Goal: Task Accomplishment & Management: Complete application form

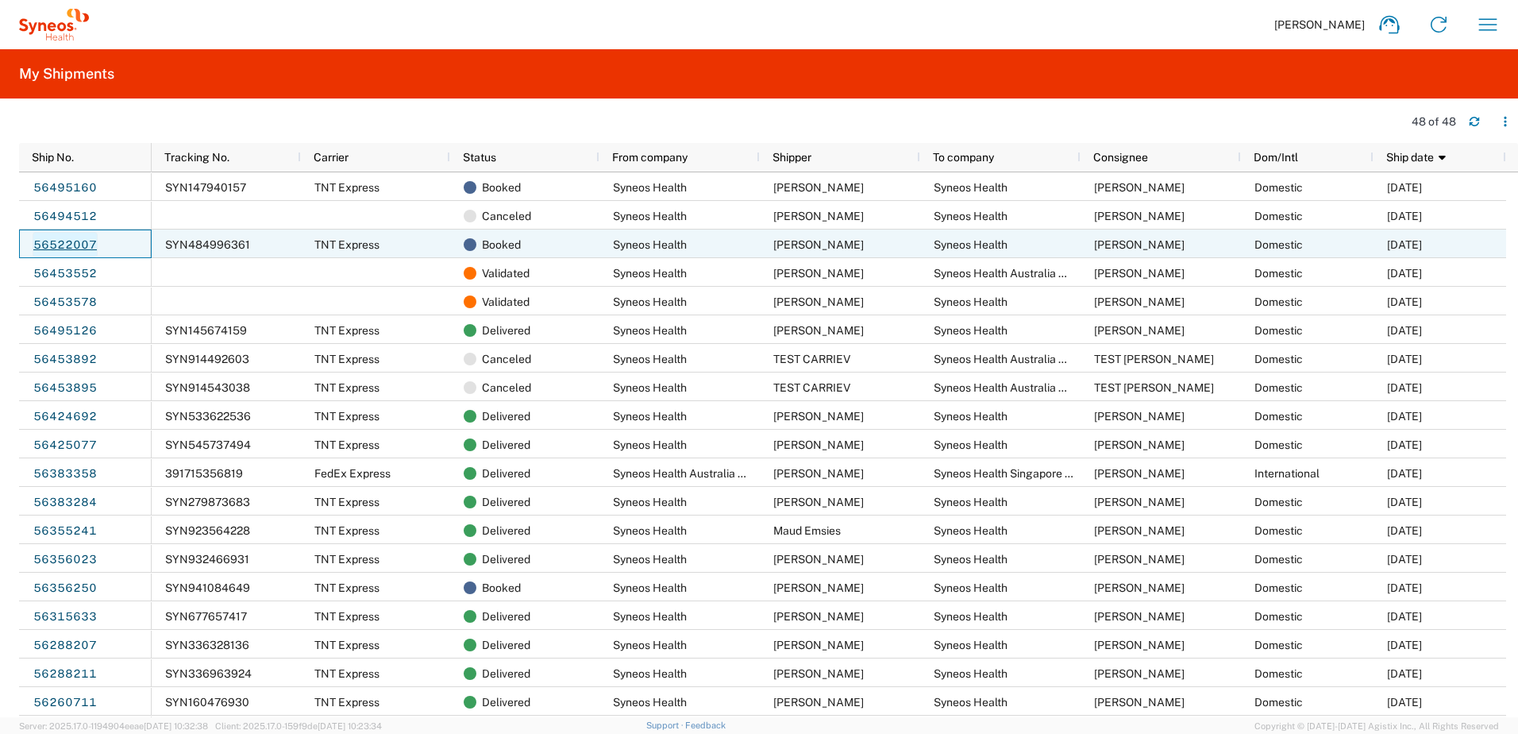
click at [85, 247] on link "56522007" at bounding box center [65, 244] width 65 height 25
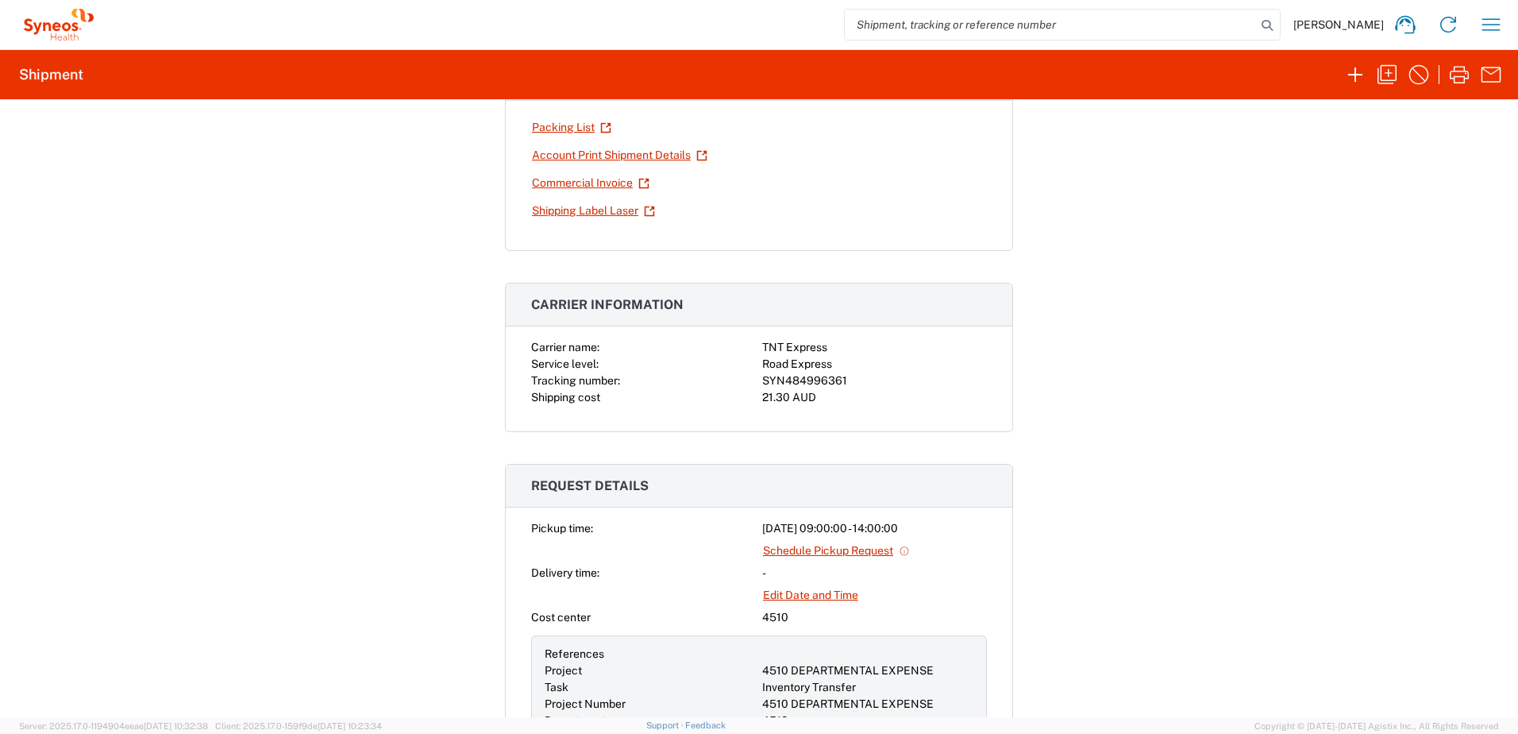
scroll to position [264, 0]
drag, startPoint x: 860, startPoint y: 383, endPoint x: 759, endPoint y: 388, distance: 101.0
click at [762, 388] on div "SYN484996361" at bounding box center [874, 381] width 225 height 17
copy div "SYN484996361"
click at [1167, 330] on div "Shipment 56522007 Google Maps Pickup request submitted. Note: You will receive …" at bounding box center [759, 408] width 1518 height 618
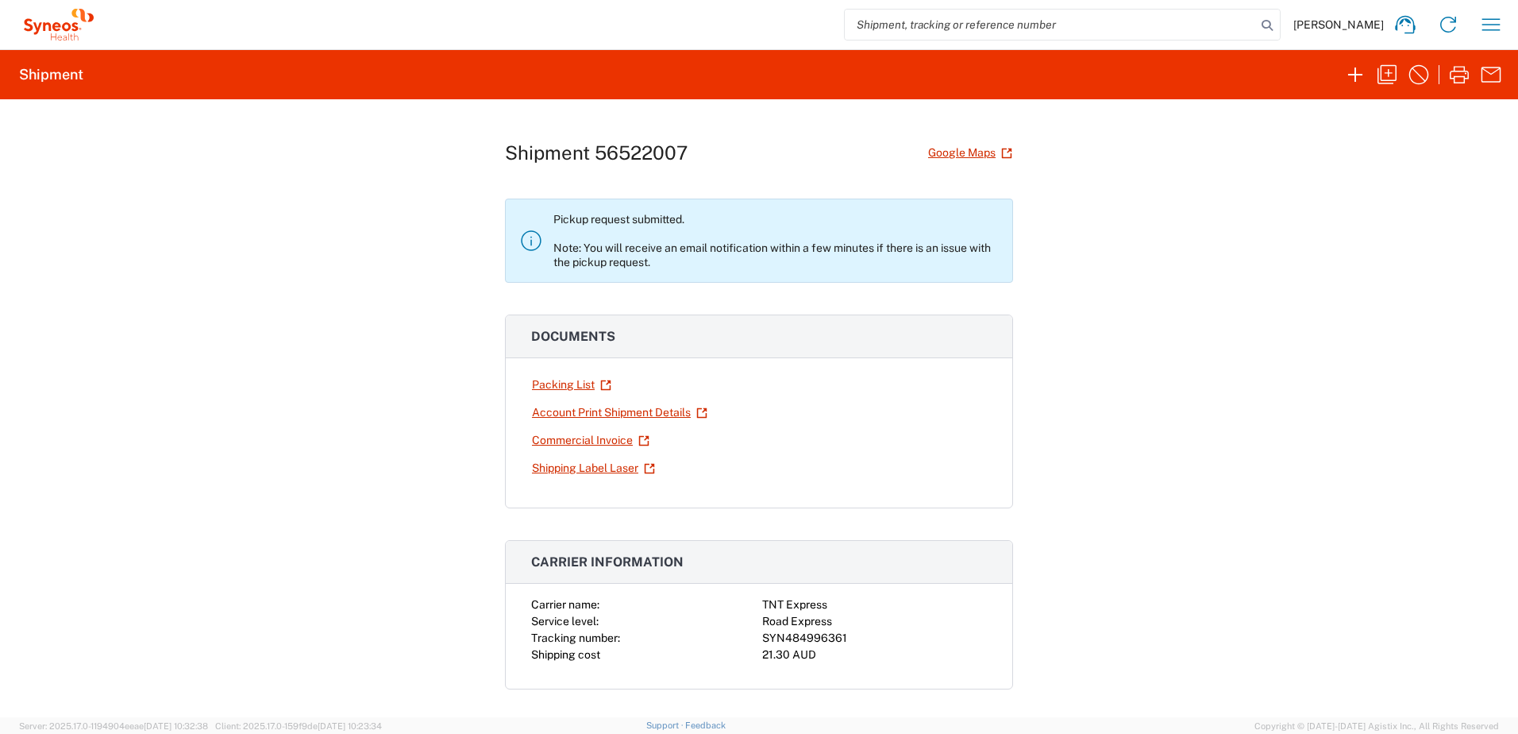
scroll to position [0, 0]
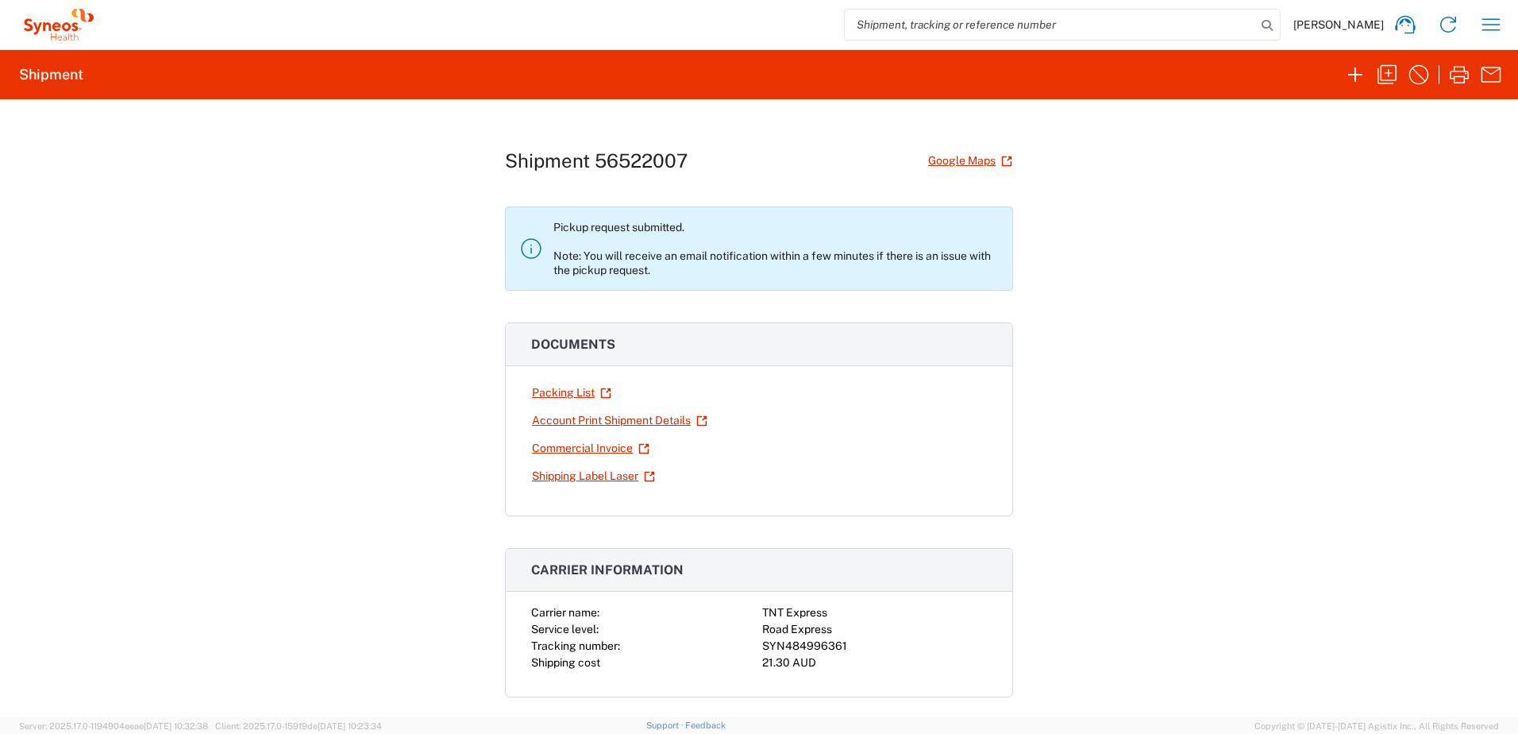
click at [1129, 341] on div "Shipment 56522007 Google Maps Pickup request submitted. Note: You will receive …" at bounding box center [759, 408] width 1518 height 618
click at [67, 21] on icon at bounding box center [58, 25] width 79 height 32
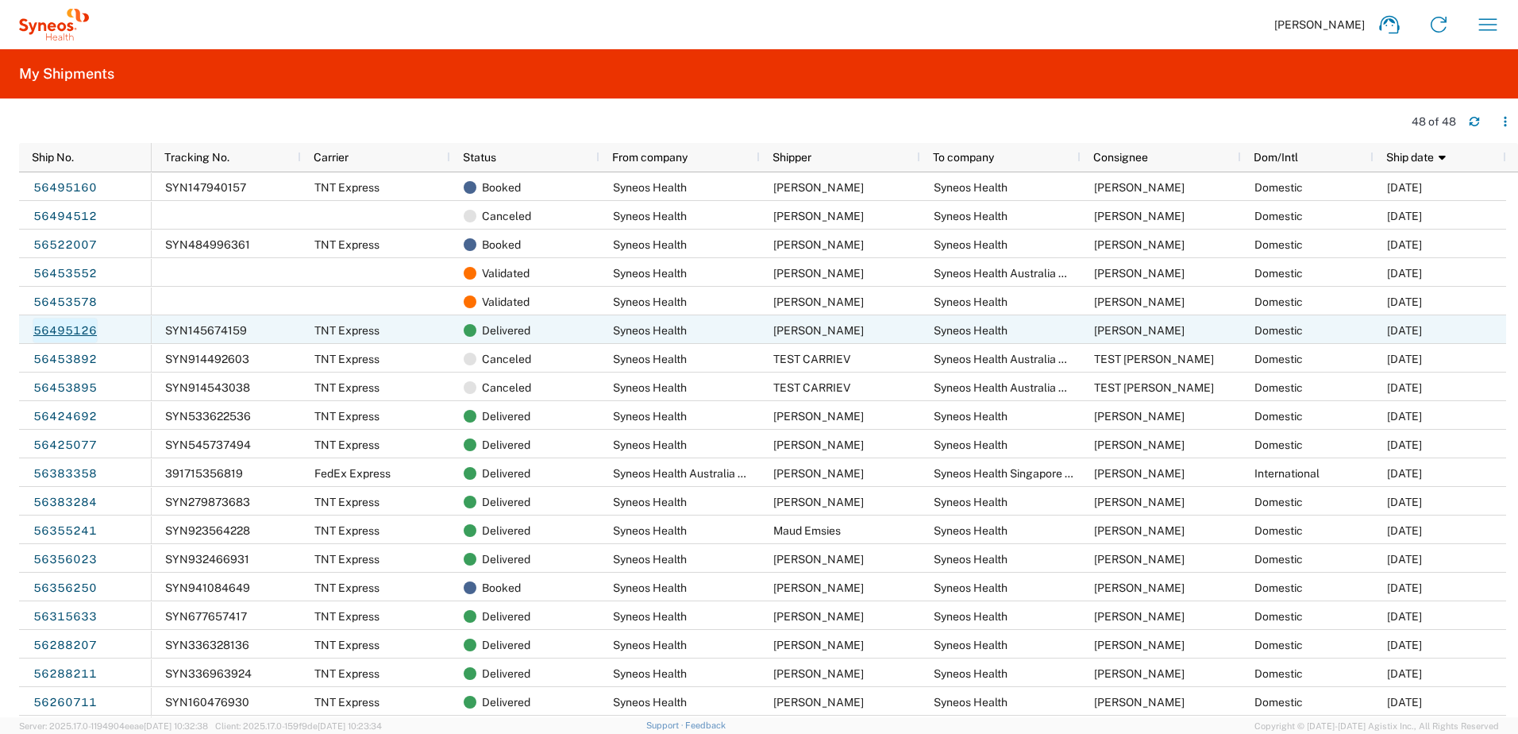
click at [64, 335] on link "56495126" at bounding box center [65, 330] width 65 height 25
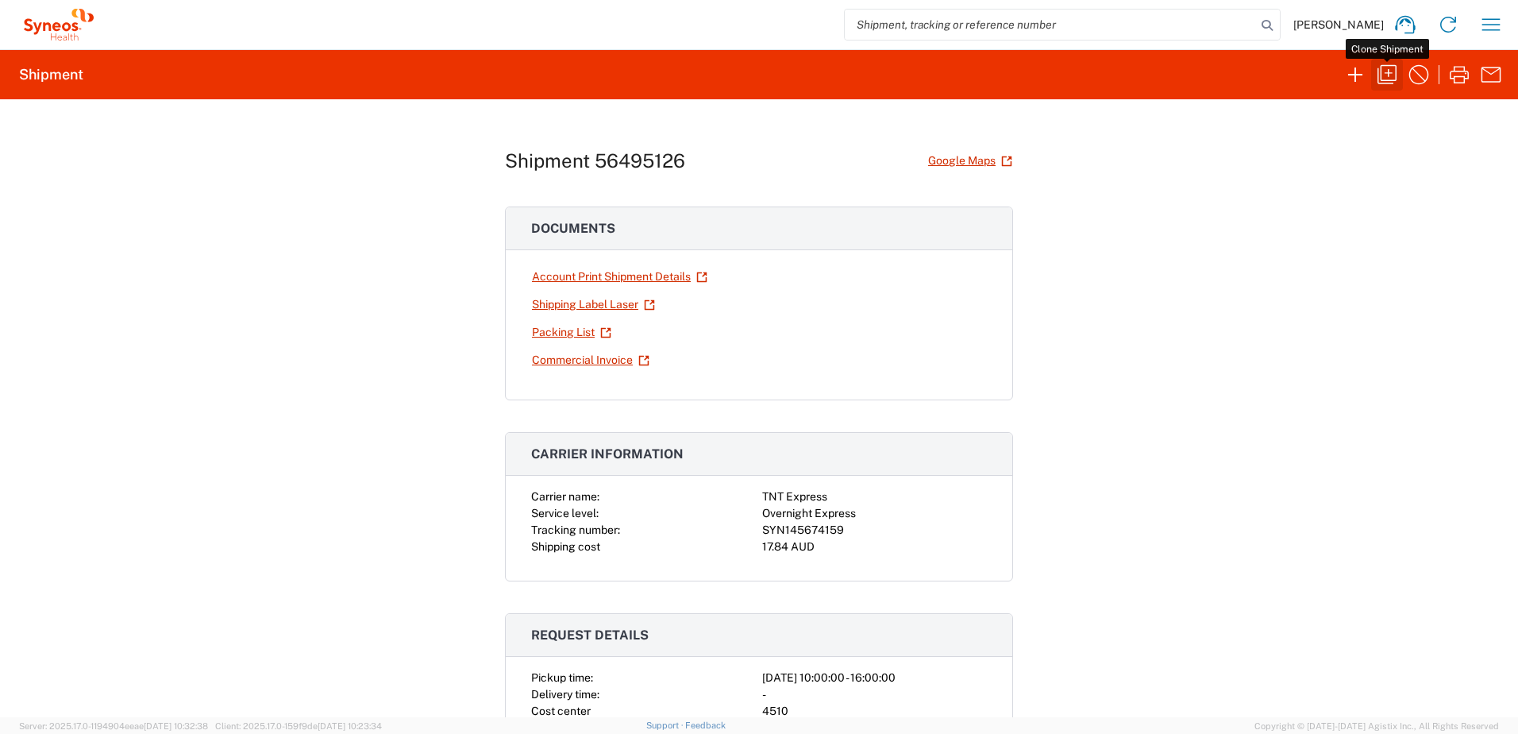
click at [1395, 72] on icon "button" at bounding box center [1387, 74] width 25 height 25
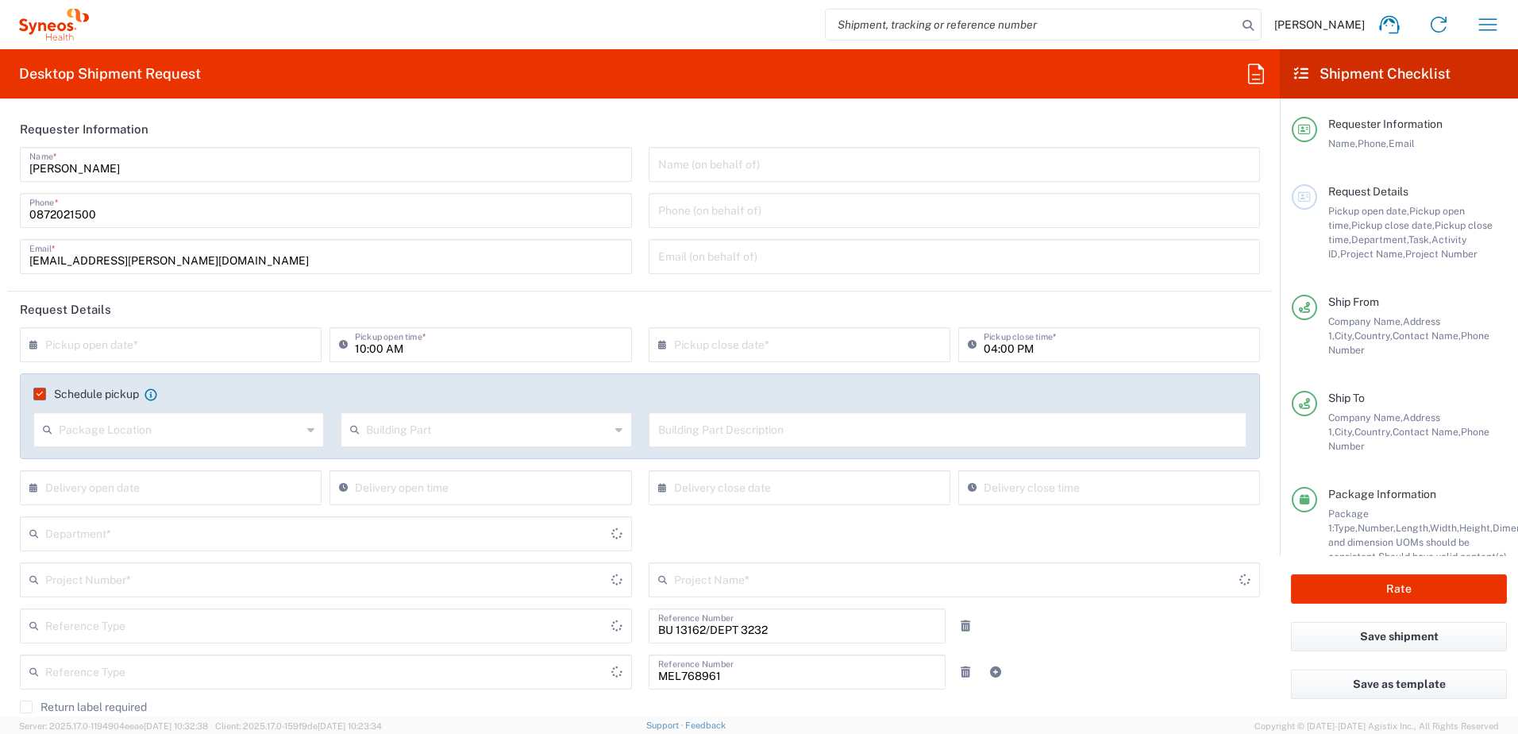
type input "Your Packaging"
type input "Business (General)"
type input "South Australia"
type input "3232 DEPARTMENTAL EXPENSE"
type input "Customer Ref"
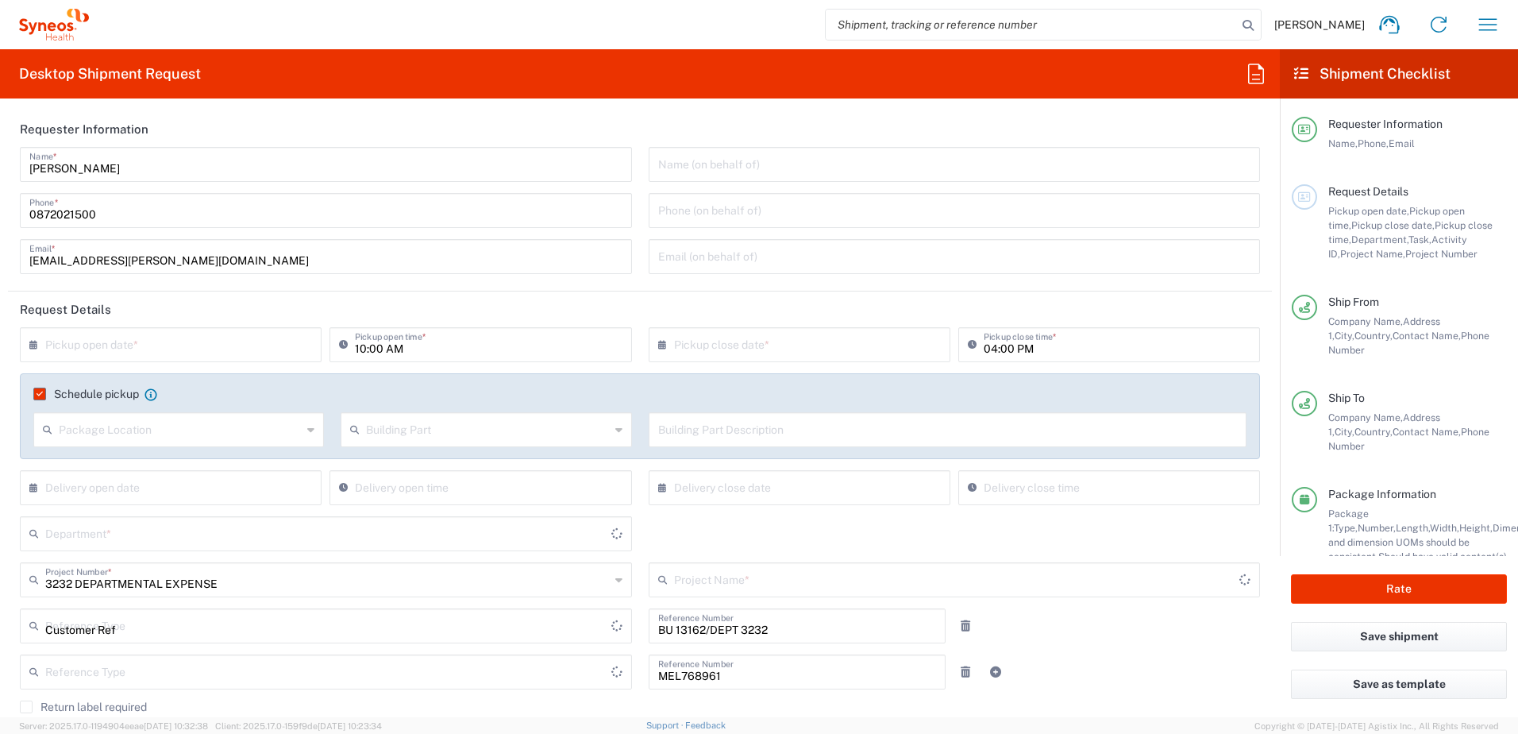
type input "Residential/Home"
type input "Victoria"
type input "Australia"
type input "Booking Request ID"
type input "Australia"
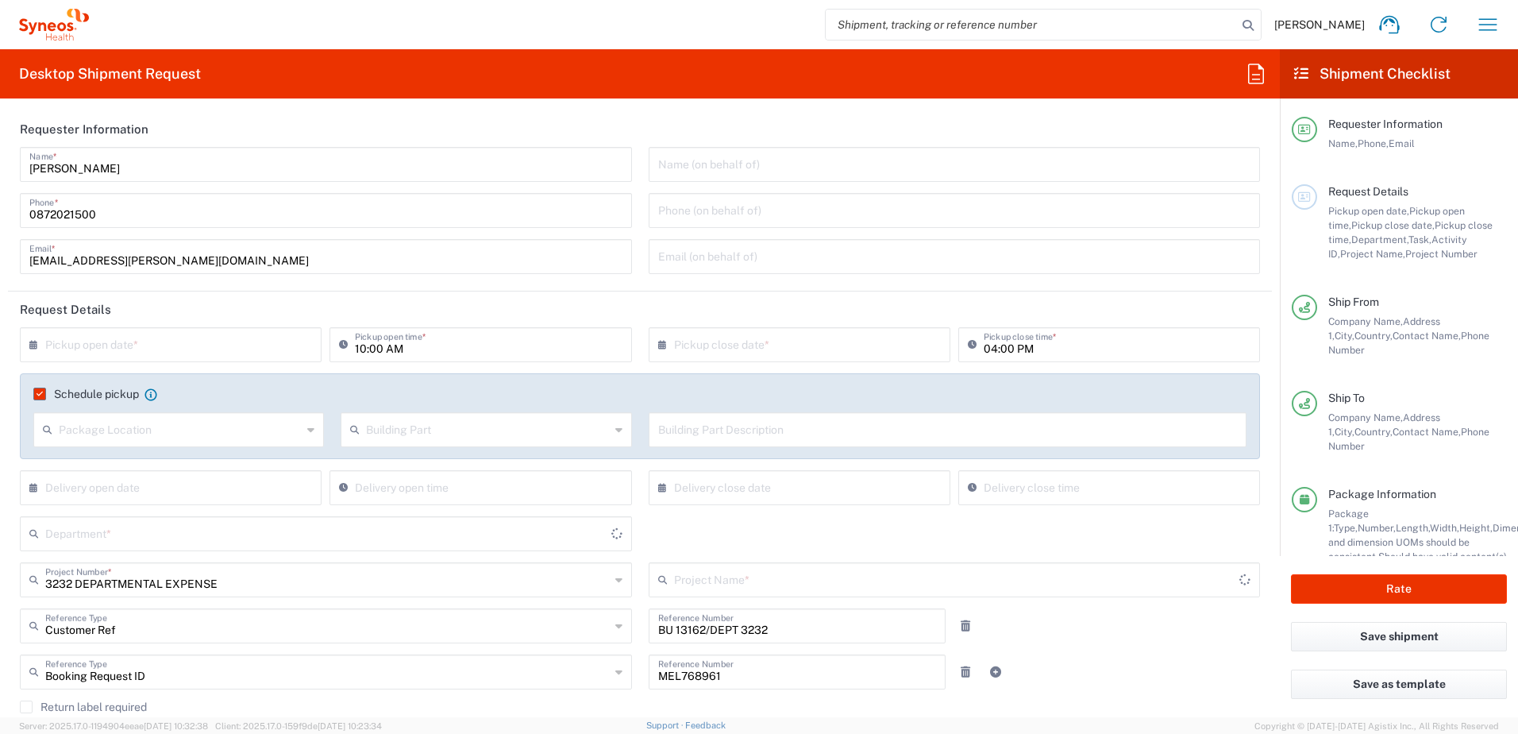
click at [399, 348] on input "10:00 AM" at bounding box center [488, 344] width 267 height 28
type input "3232 DEPARTMENTAL EXPENSE"
type input "Syneos Health Australia Pty Ltd"
type input "3232"
click at [402, 348] on input "10:00 AM" at bounding box center [488, 344] width 267 height 28
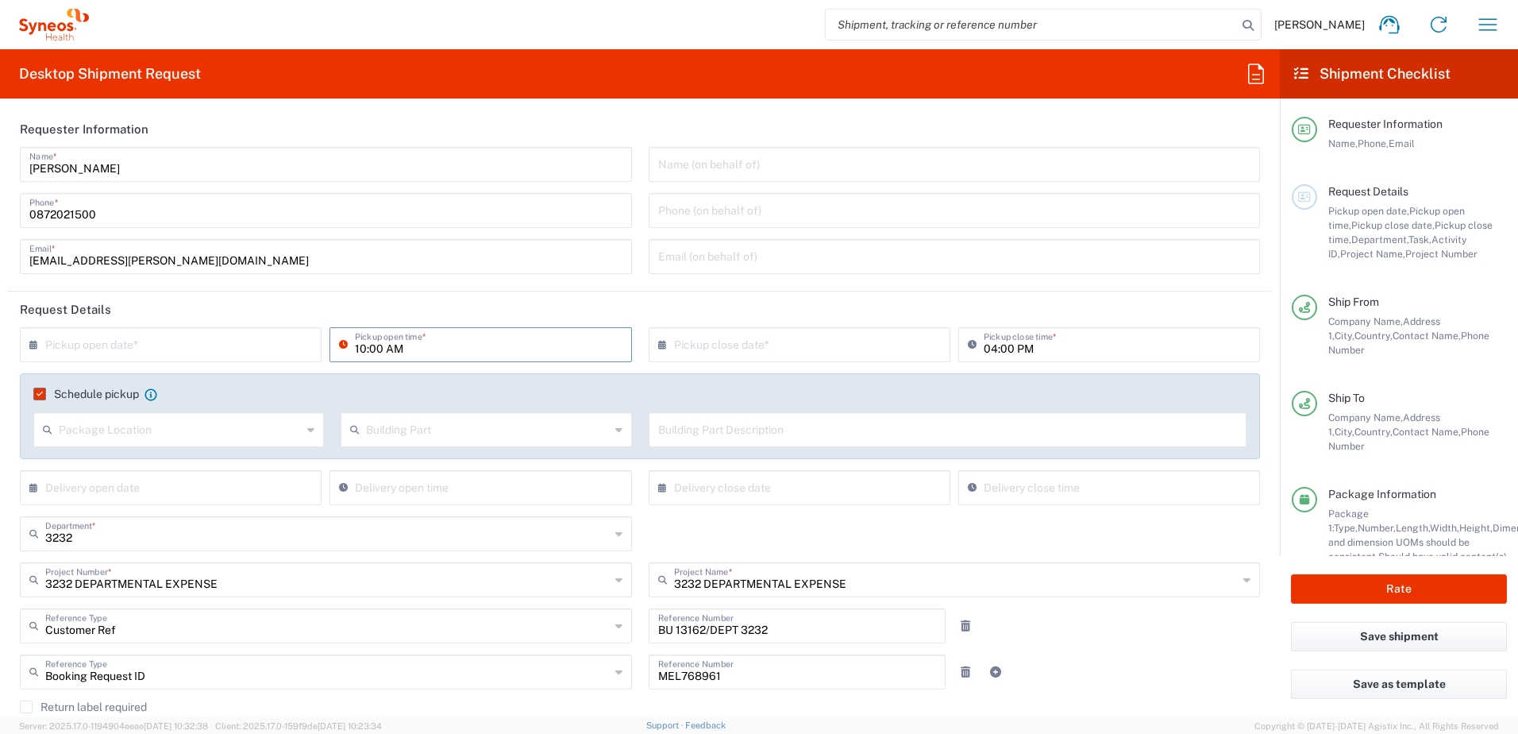
click at [355, 349] on input "10:00 AM" at bounding box center [488, 344] width 267 height 28
click at [361, 349] on input "10:00 AM" at bounding box center [488, 344] width 267 height 28
click at [382, 351] on input "01:00 AM" at bounding box center [488, 344] width 267 height 28
click at [392, 351] on input "01:00 AM" at bounding box center [488, 344] width 267 height 28
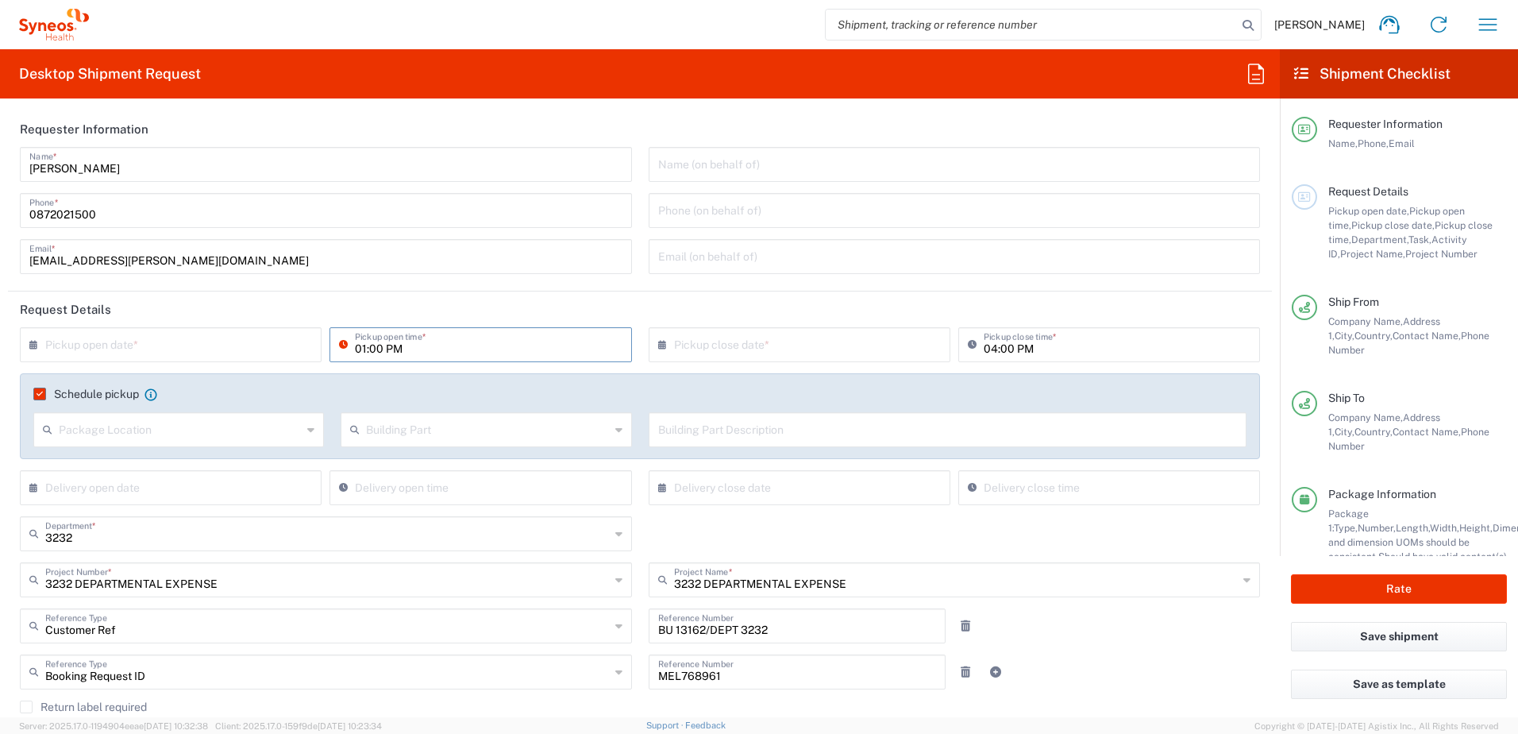
click at [373, 352] on input "01:00 PM" at bounding box center [488, 344] width 267 height 28
type input "01:30 PM"
click at [728, 343] on input "text" at bounding box center [803, 344] width 258 height 28
click at [820, 492] on span "21" at bounding box center [817, 488] width 23 height 22
type input "08/21/2025"
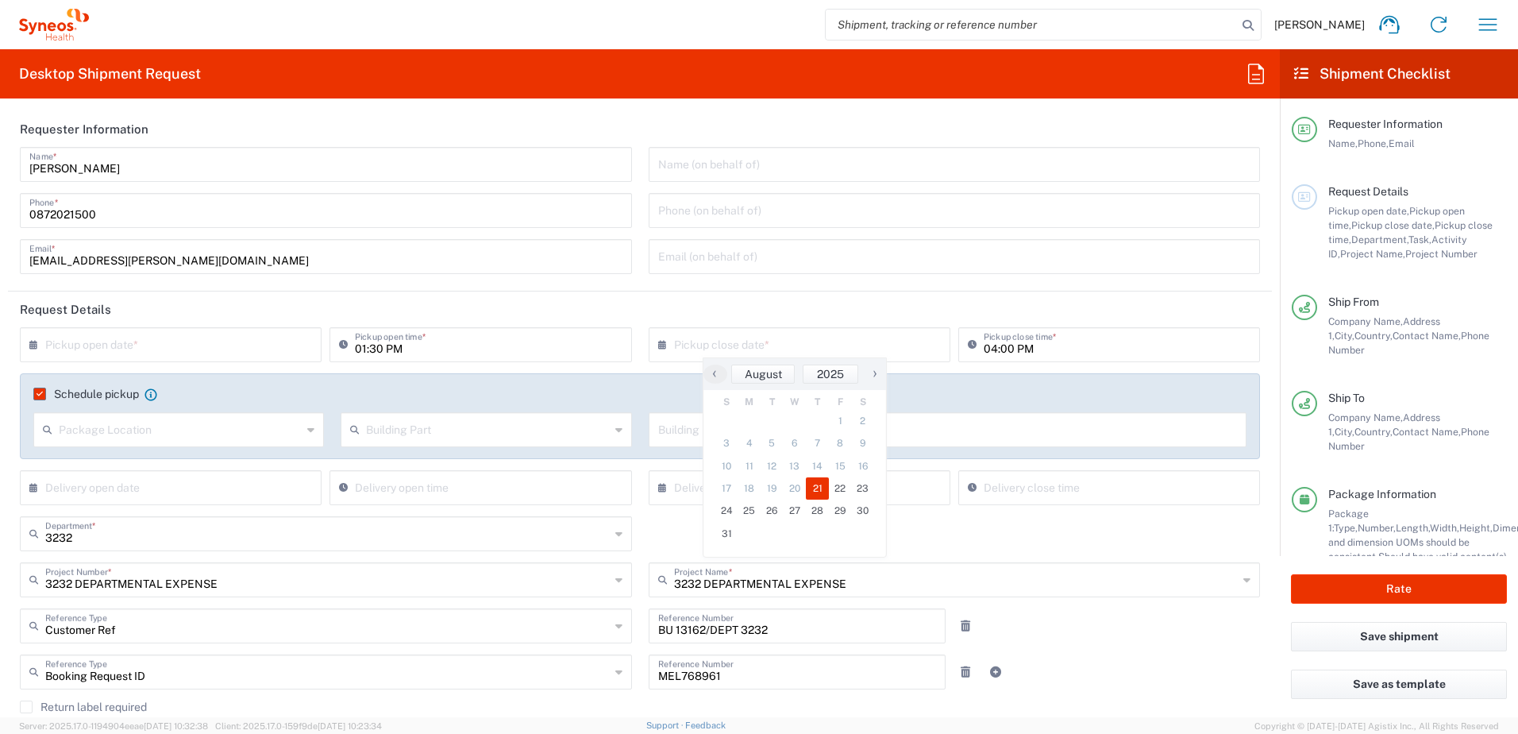
type input "08/21/2025"
click at [984, 344] on input "04:00 PM" at bounding box center [1117, 344] width 267 height 28
type input "05:00 PM"
click at [1062, 538] on div "3232 Department * 3232 3000 3100 3109 3110 3111 3112 3125 3130 3135 3136 3150 3…" at bounding box center [640, 539] width 1257 height 46
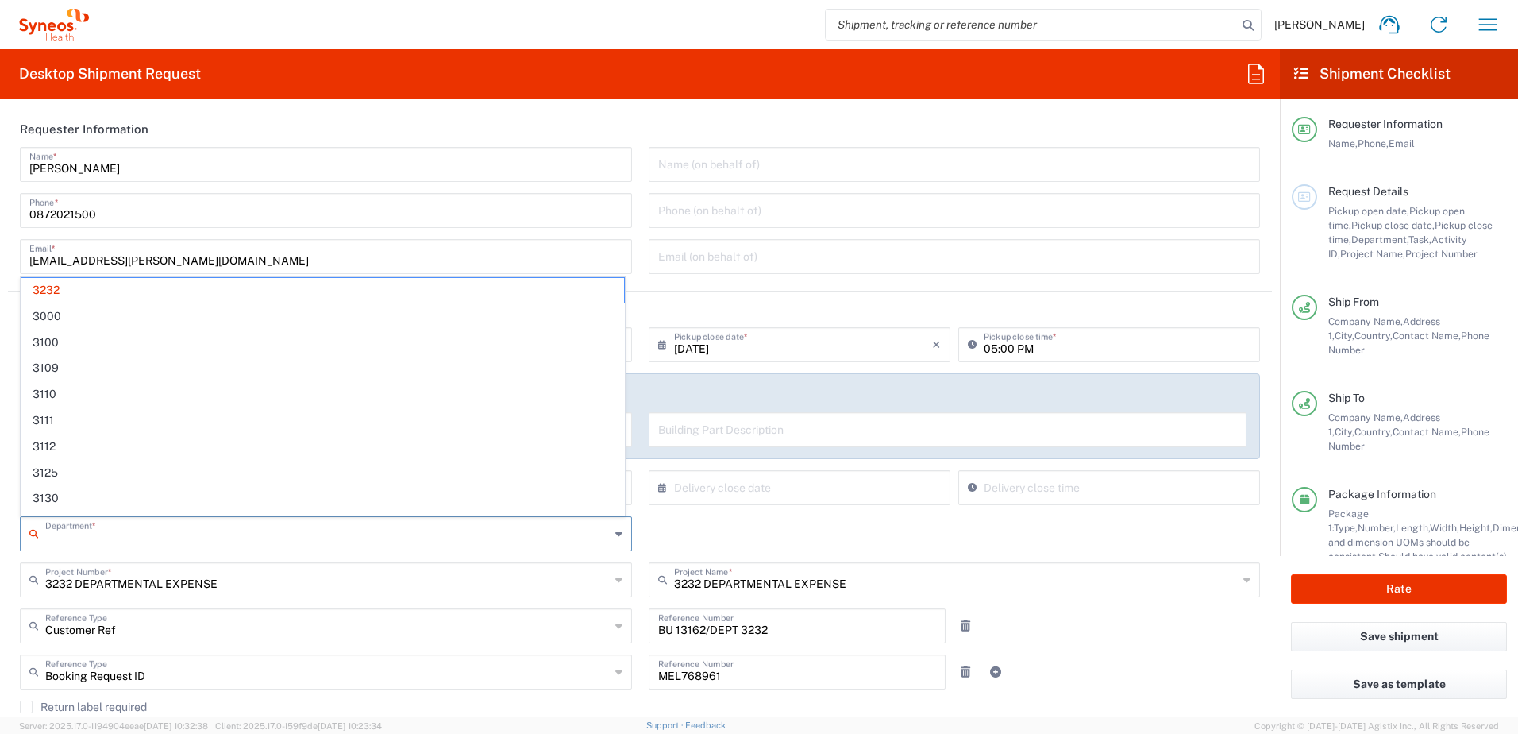
click at [161, 545] on input "text" at bounding box center [327, 533] width 565 height 28
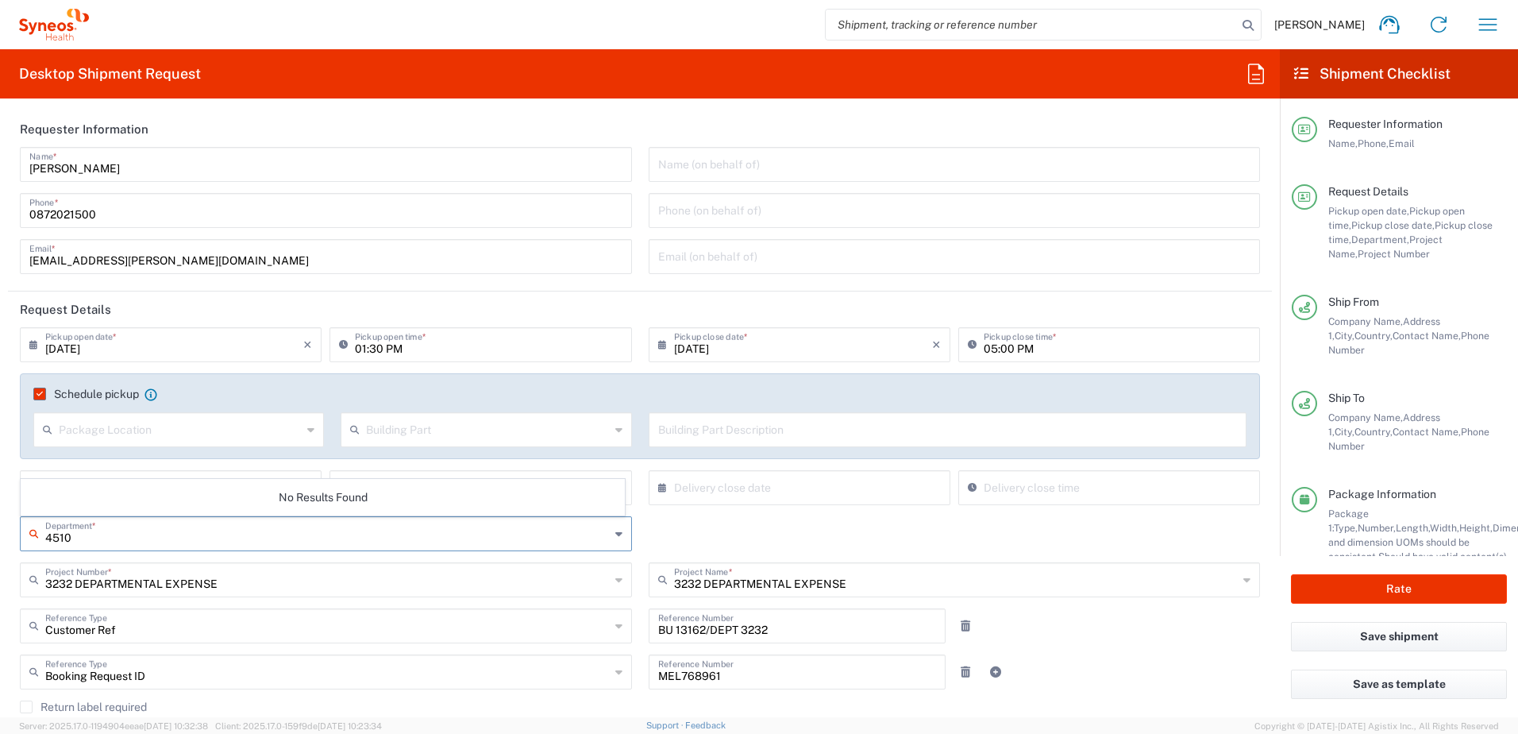
type input "4510"
click at [201, 587] on input "text" at bounding box center [327, 579] width 565 height 28
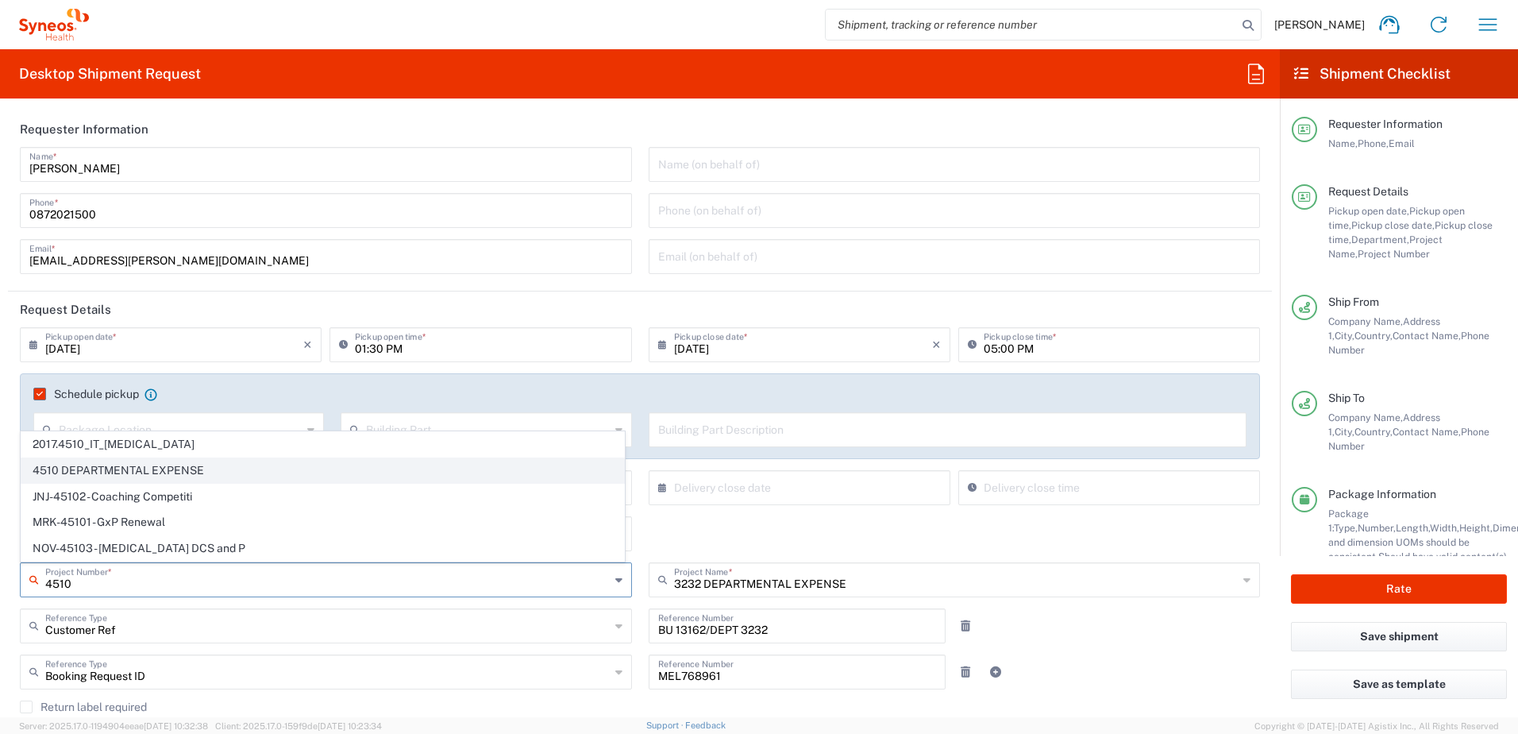
click at [173, 465] on span "4510 DEPARTMENTAL EXPENSE" at bounding box center [322, 470] width 603 height 25
type input "4510 DEPARTMENTAL EXPENSE"
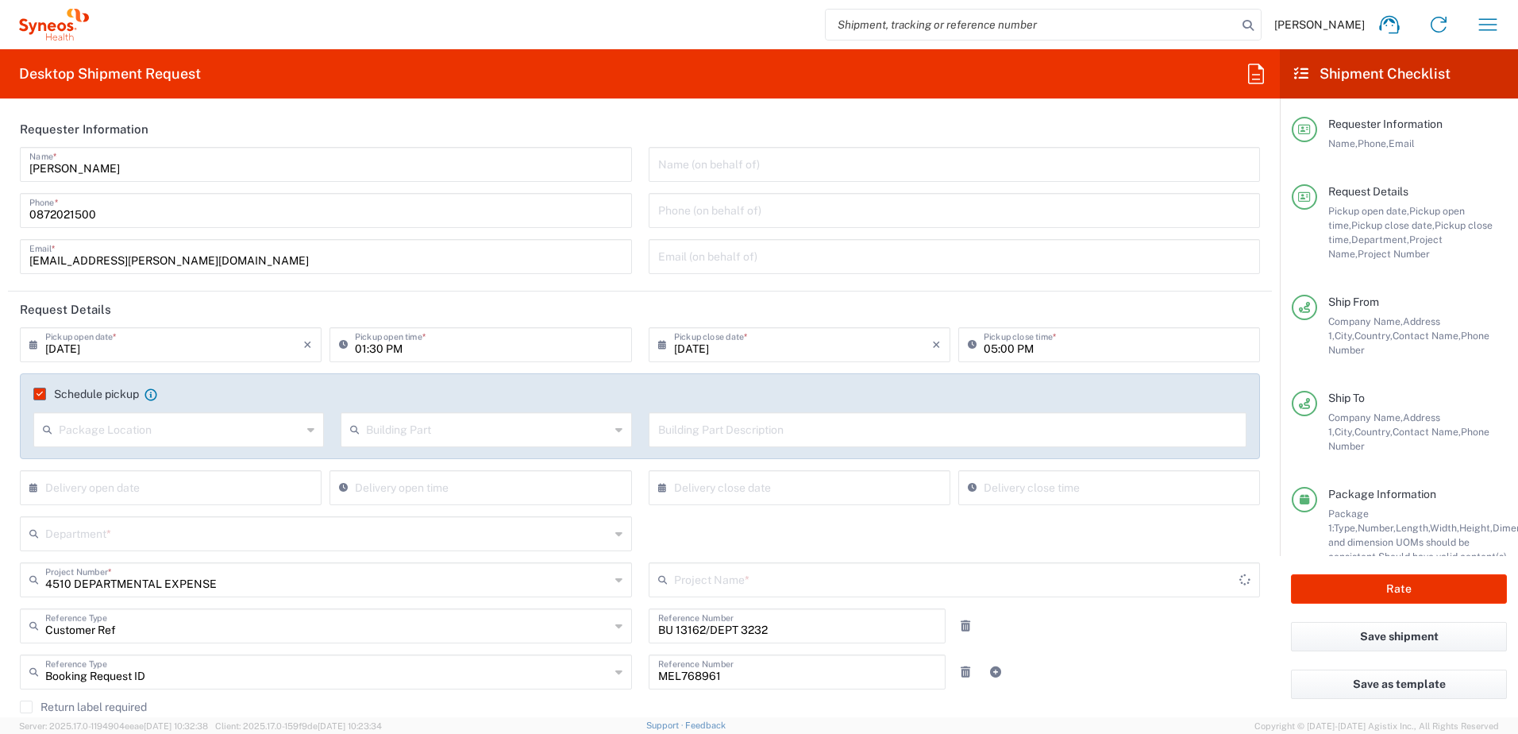
type input "4510 DEPARTMENTAL EXPENSE"
click at [142, 529] on input "text" at bounding box center [327, 533] width 565 height 28
type input "4510"
click at [768, 519] on div "4510 Department * No Results Found" at bounding box center [640, 539] width 1257 height 46
click at [322, 538] on input "text" at bounding box center [327, 533] width 565 height 28
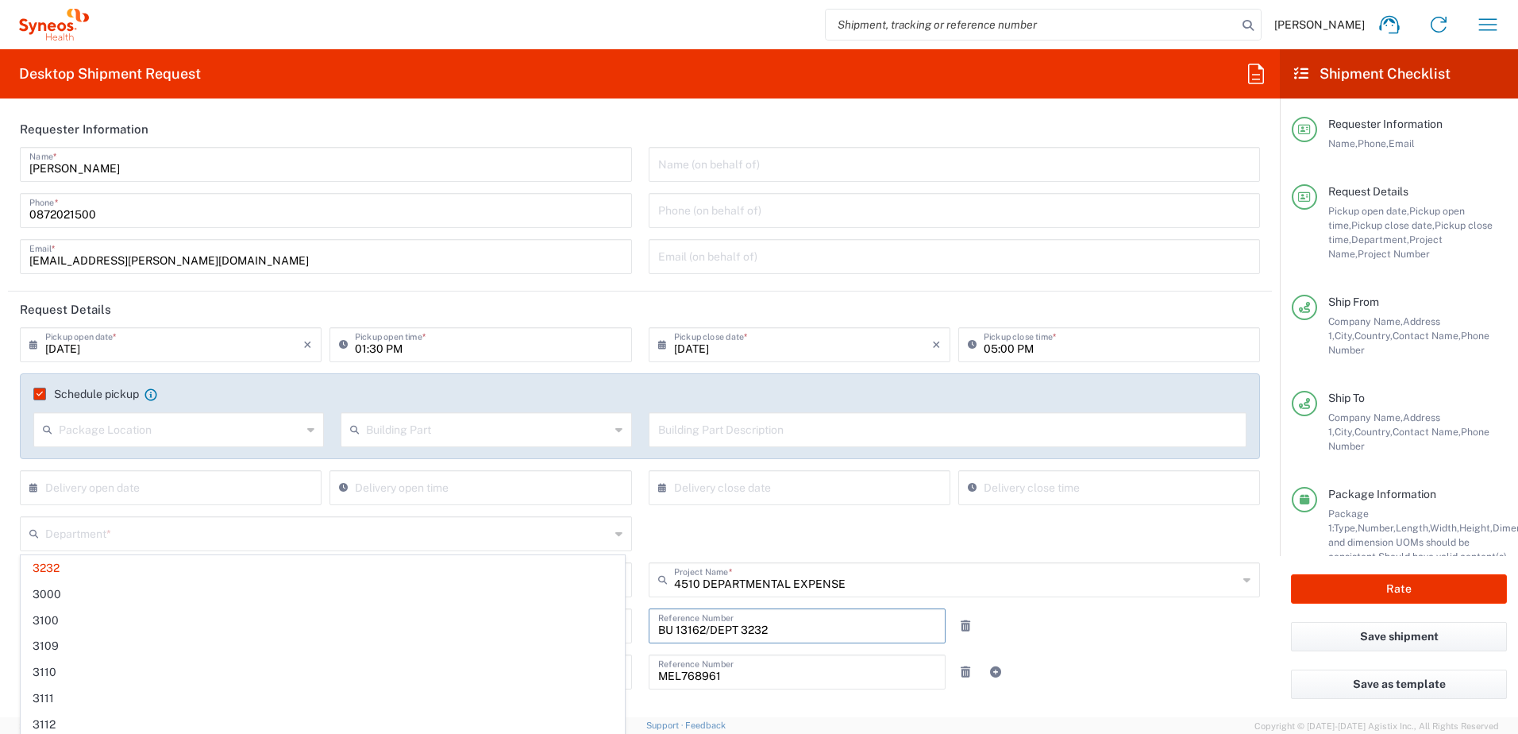
drag, startPoint x: 798, startPoint y: 627, endPoint x: 582, endPoint y: 617, distance: 216.3
click at [587, 630] on div "08/21/2025 × Pickup open date * Cancel Apply 01:30 PM Pickup open time * 08/21/…" at bounding box center [640, 573] width 1257 height 492
type input "3232"
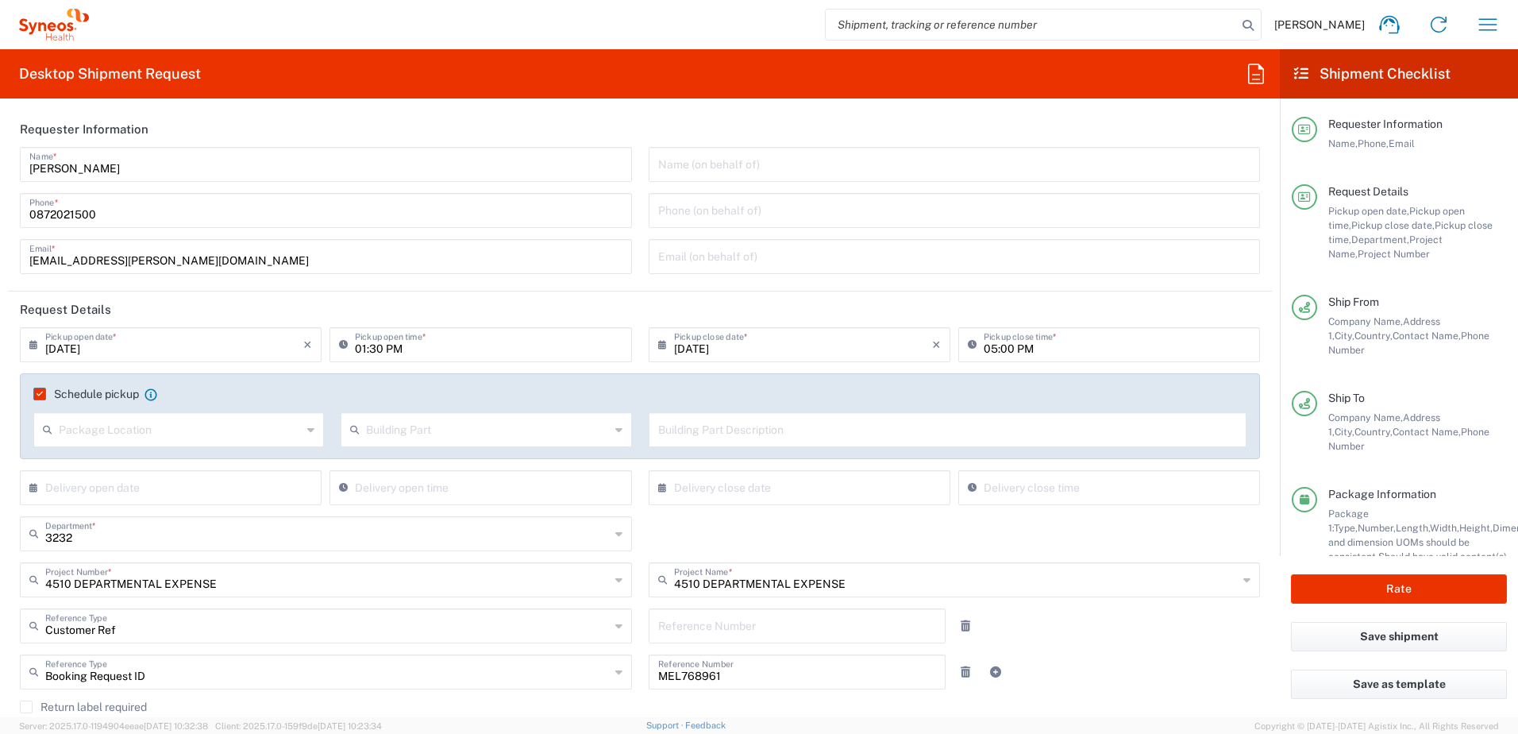
click at [1114, 656] on div "Booking Request ID Reference Type Booking Request ID Account Type Activity ID A…" at bounding box center [640, 677] width 1257 height 46
click at [111, 541] on input "text" at bounding box center [327, 533] width 565 height 28
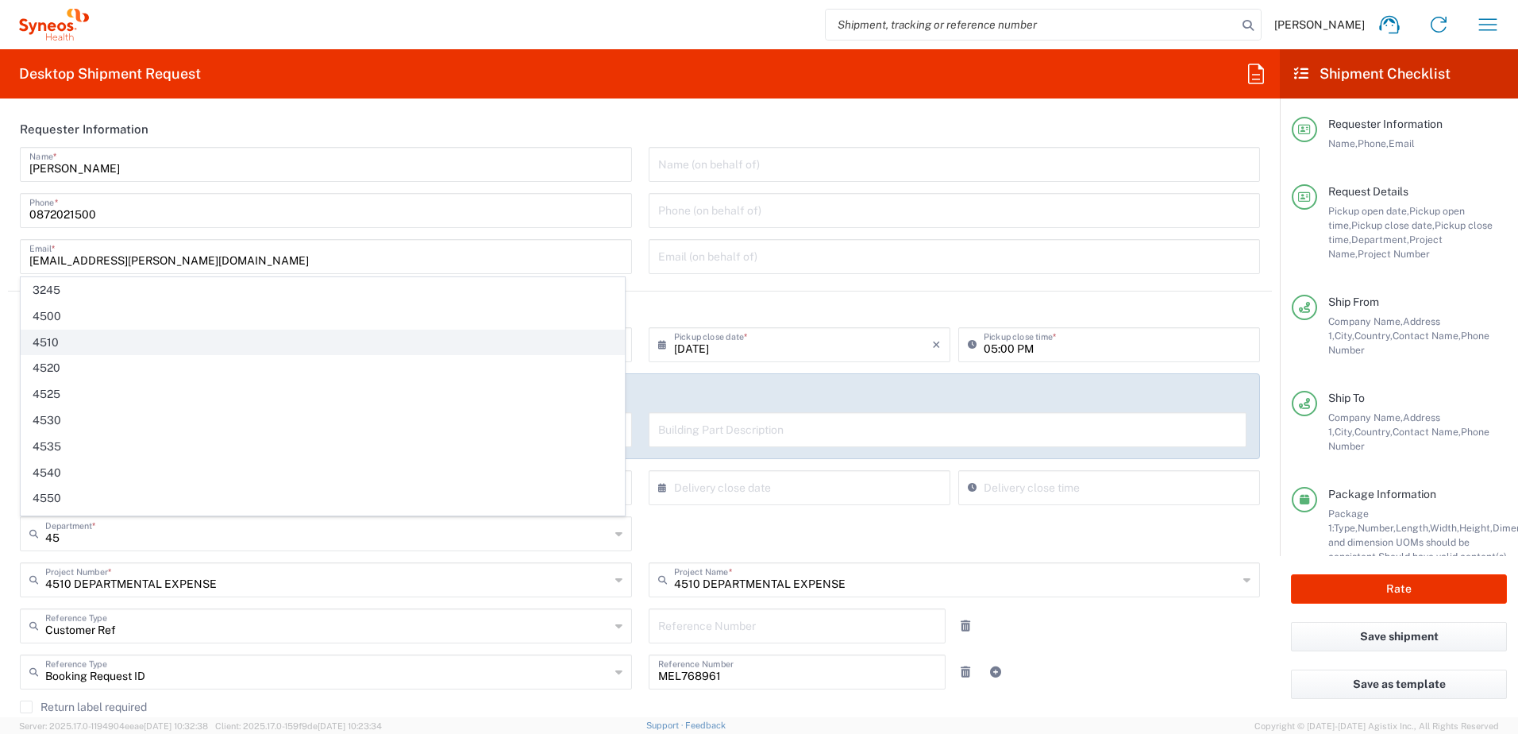
click at [76, 345] on span "4510" at bounding box center [322, 342] width 603 height 25
type input "4510"
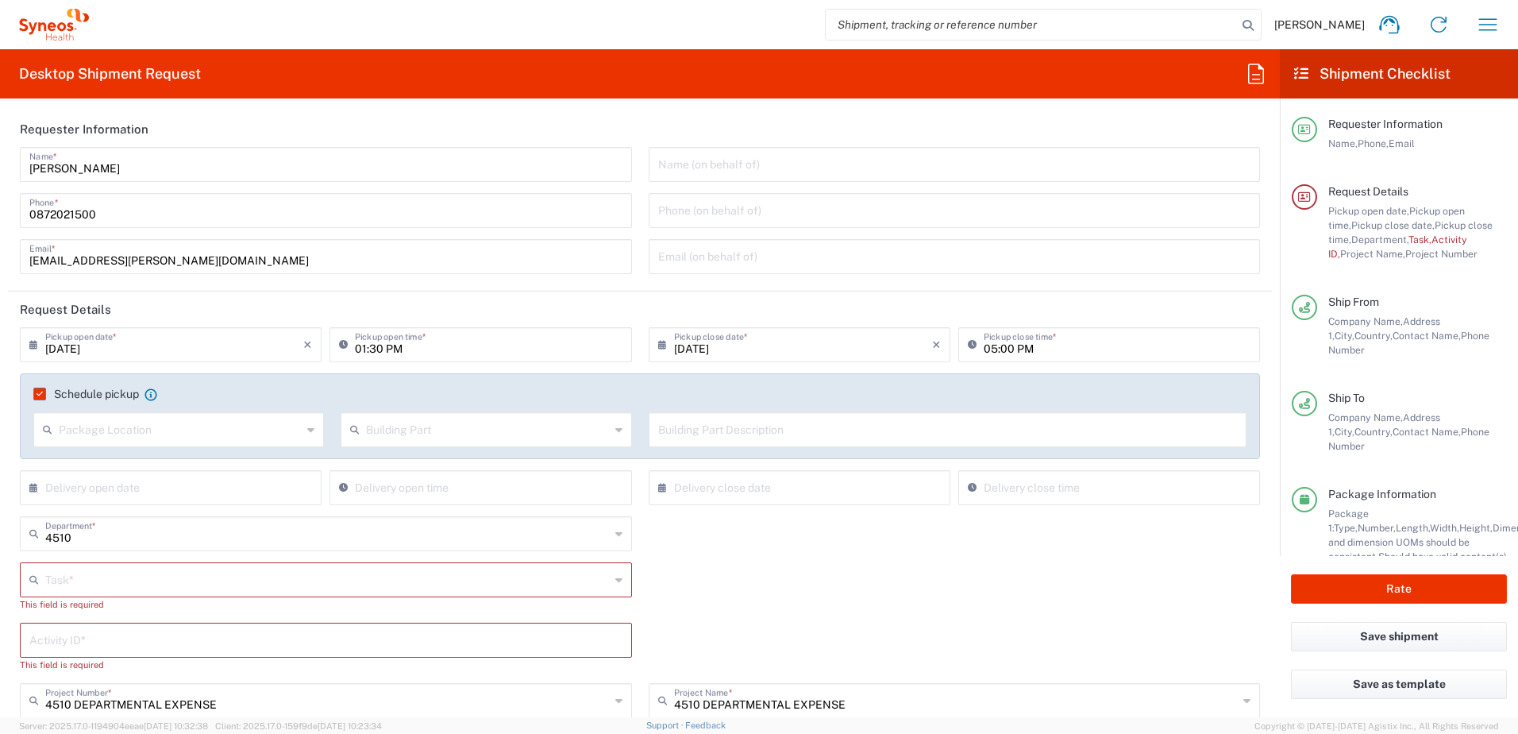
click at [165, 562] on agx-shipment-cost-centers-widget "4510 Department * 3245 4500 4510 4520 4525 4530 4535 4540 4550 4555 4560 4565 4…" at bounding box center [640, 622] width 1257 height 213
click at [160, 571] on input "text" at bounding box center [327, 579] width 565 height 28
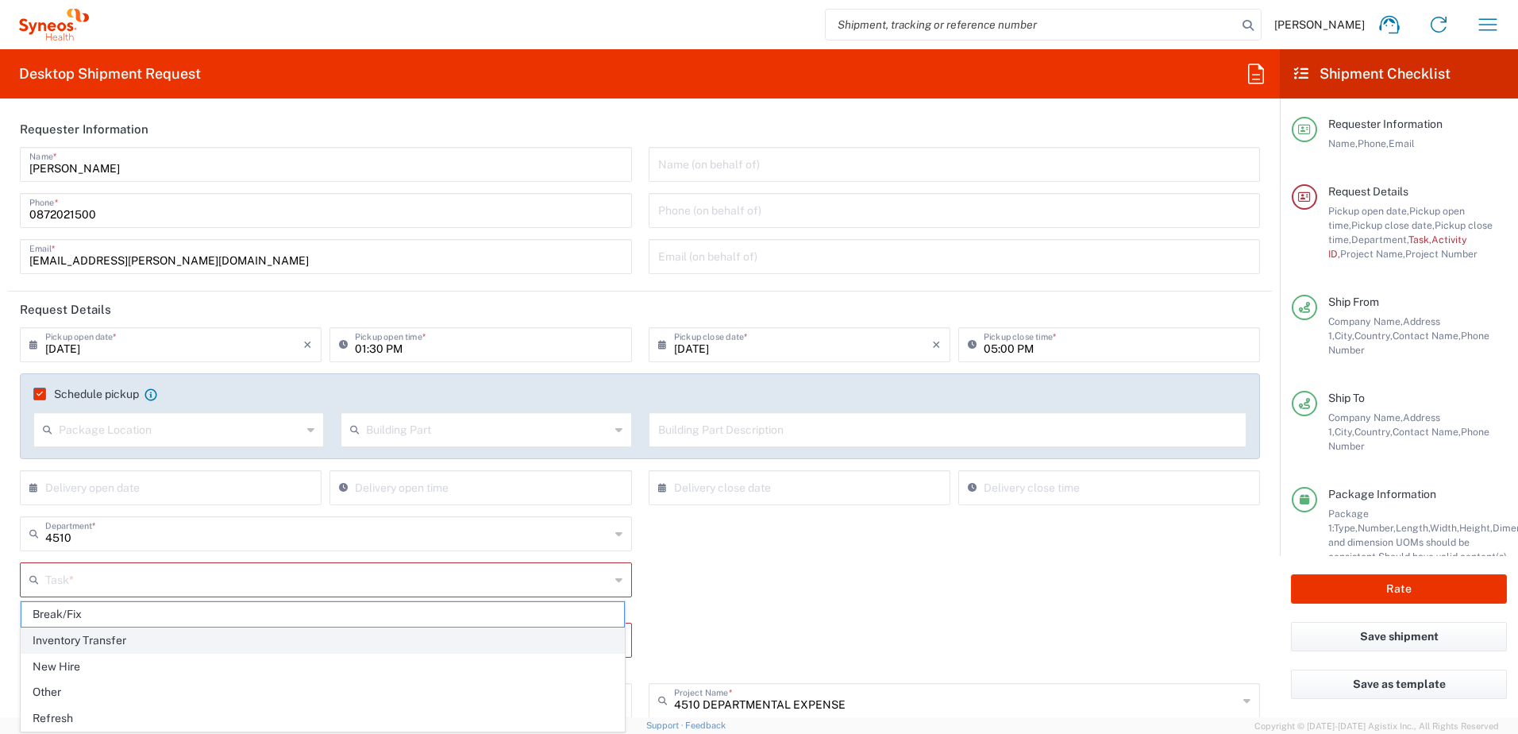
click at [162, 643] on span "Inventory Transfer" at bounding box center [322, 640] width 603 height 25
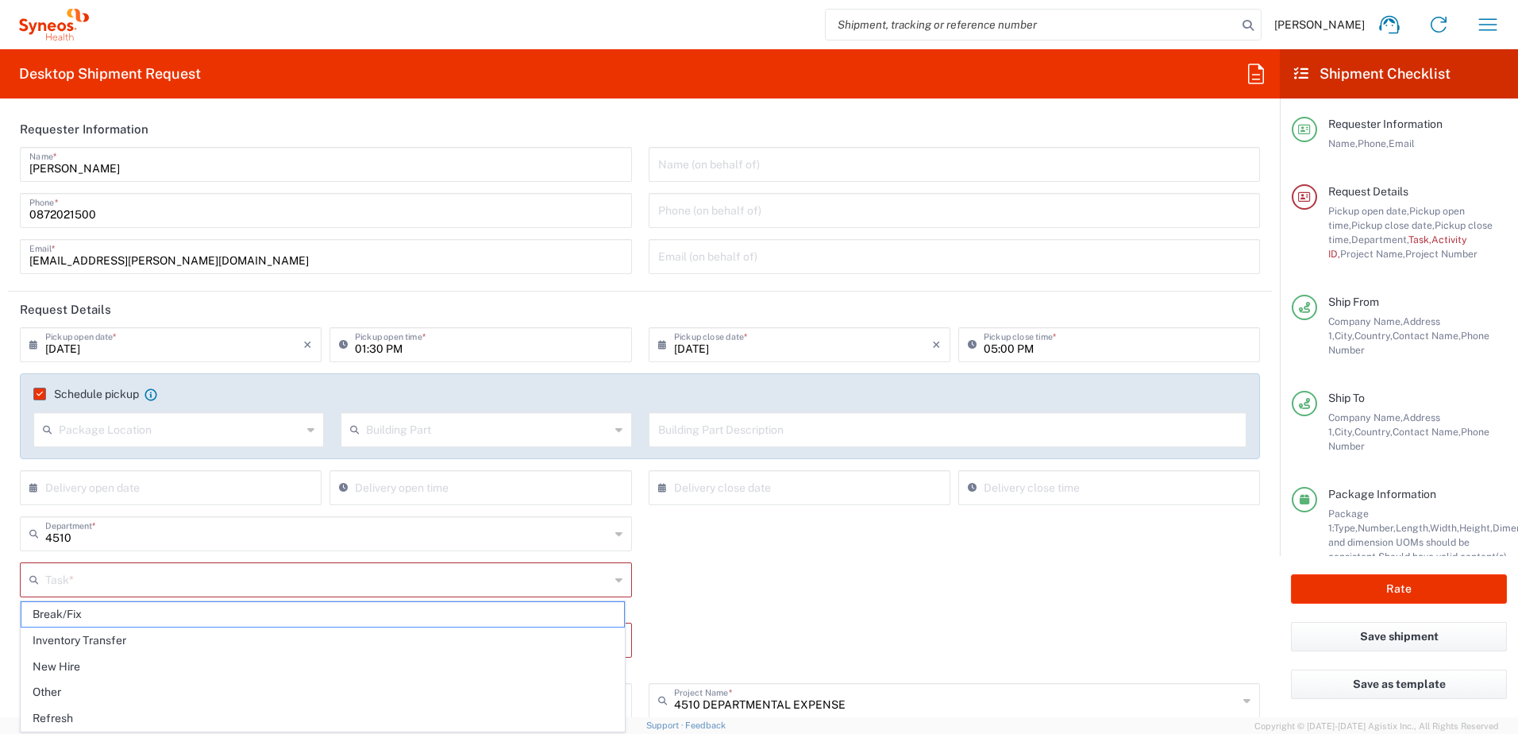
type input "Inventory Transfer"
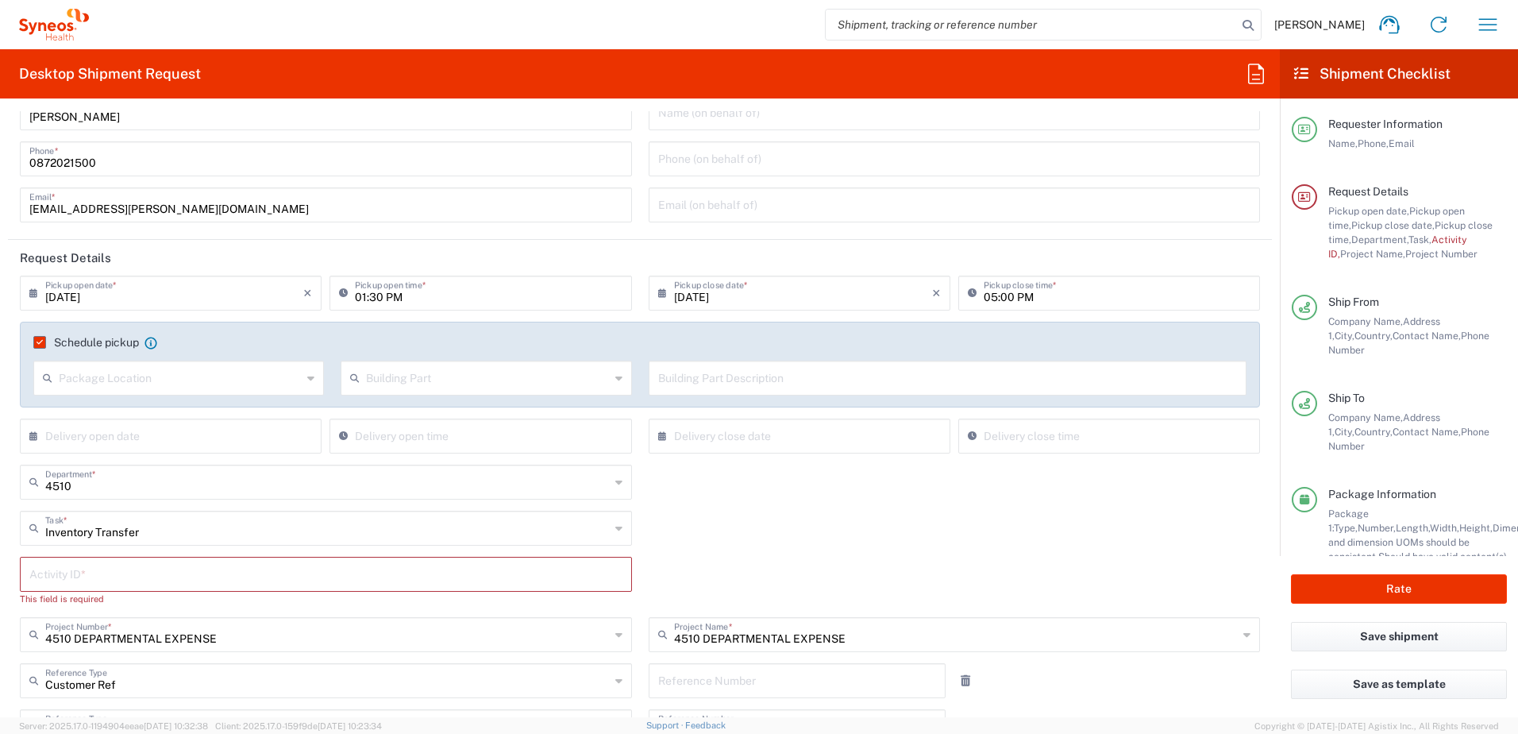
scroll to position [79, 0]
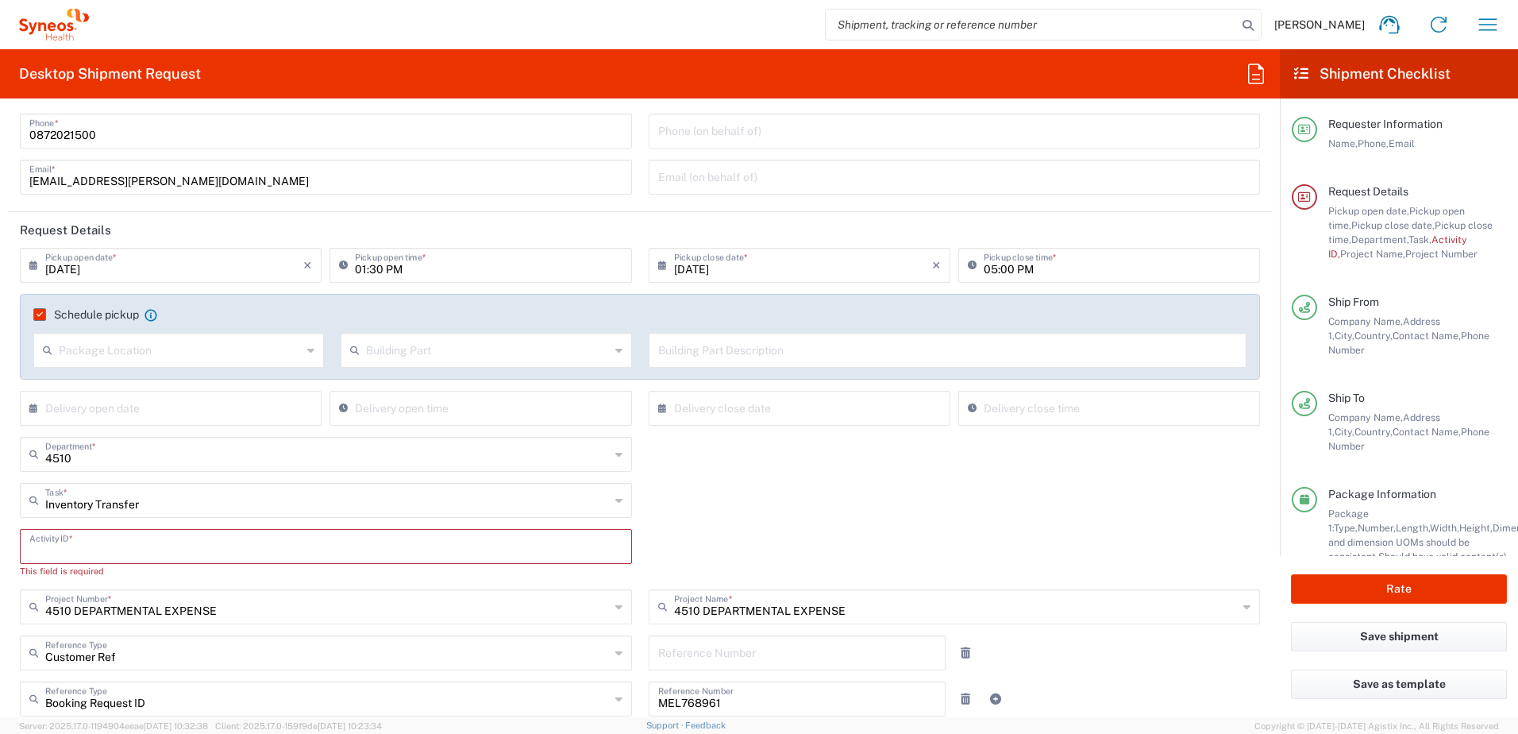
click at [146, 540] on input "text" at bounding box center [325, 545] width 593 height 28
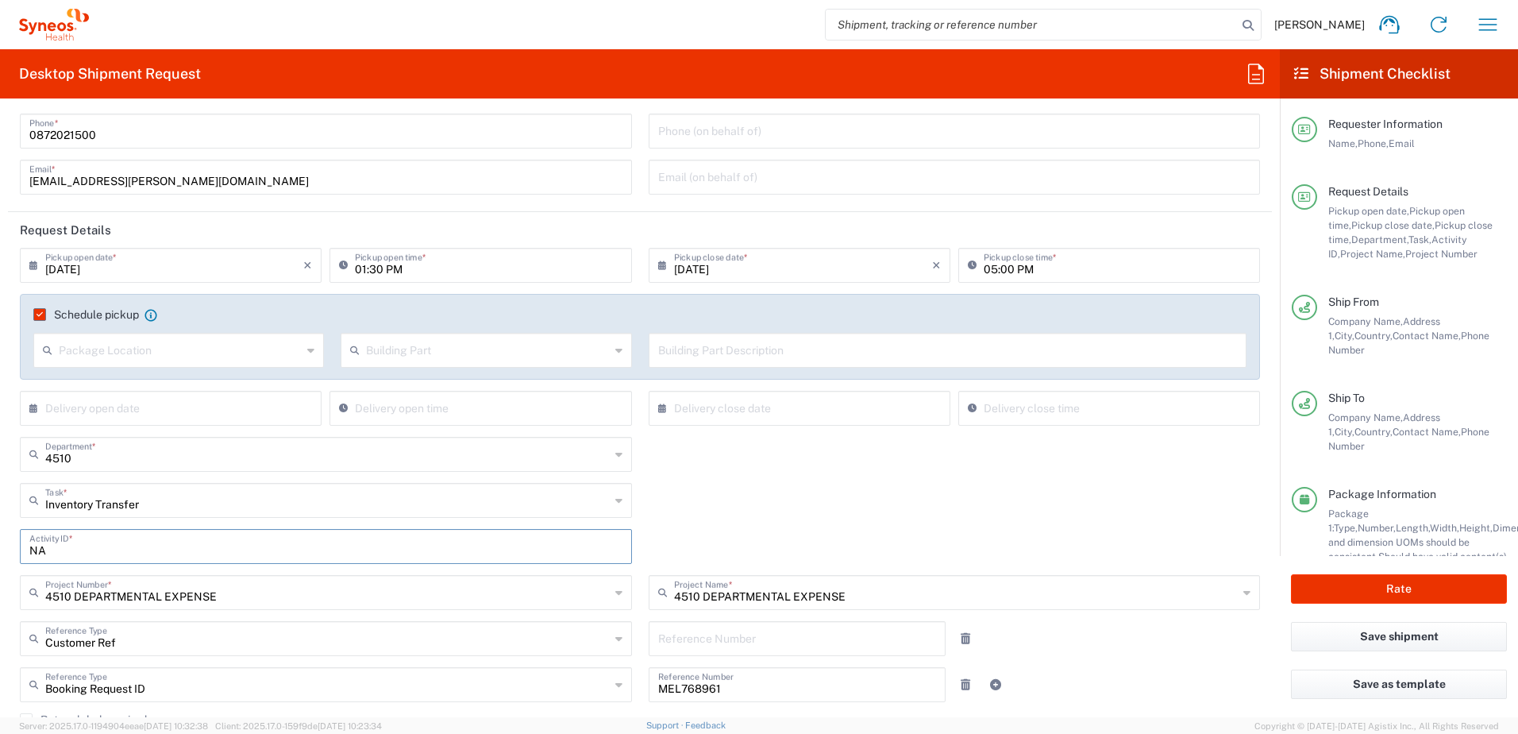
type input "NA"
click at [808, 486] on div "Inventory Transfer Task * Break/Fix Inventory Transfer New Hire Other Refresh" at bounding box center [640, 506] width 1257 height 46
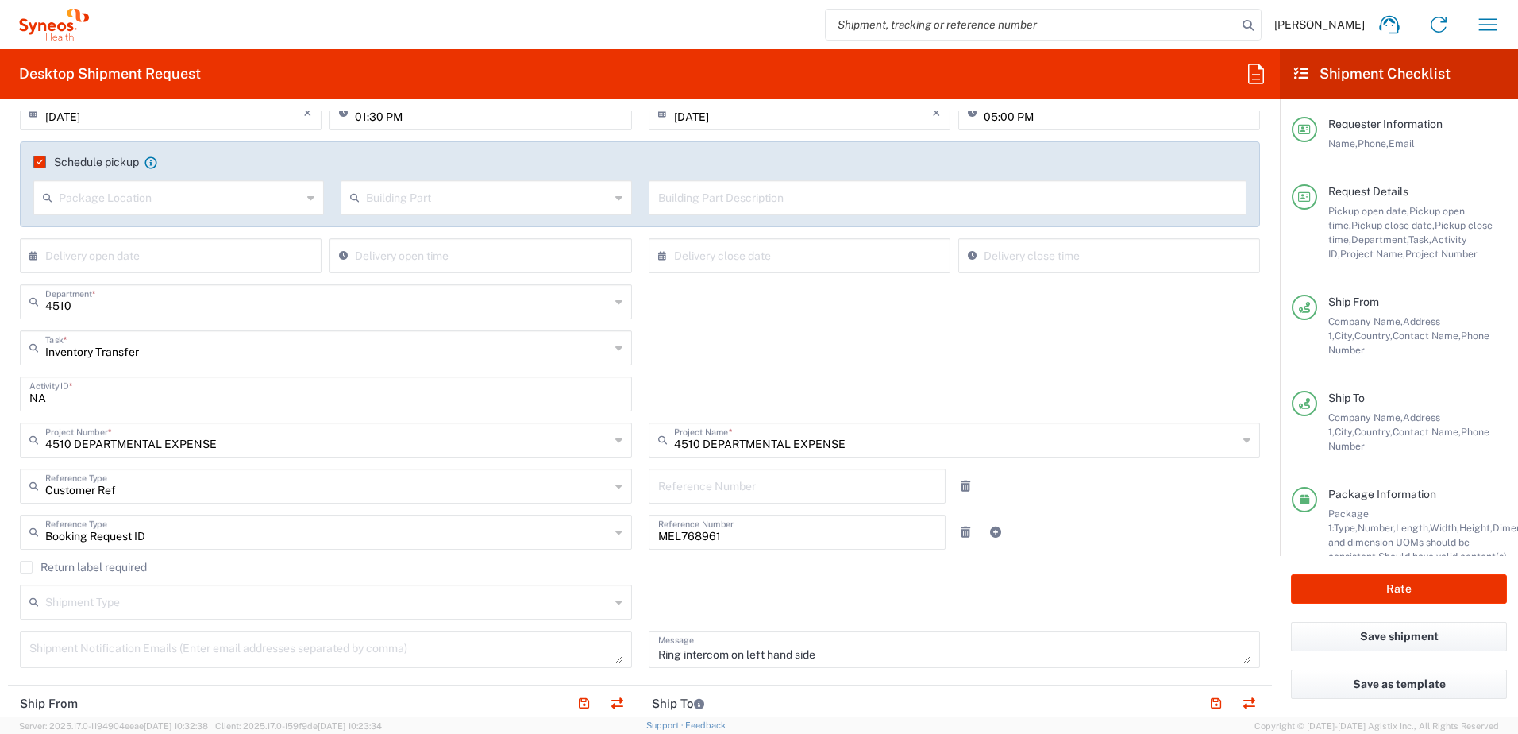
scroll to position [238, 0]
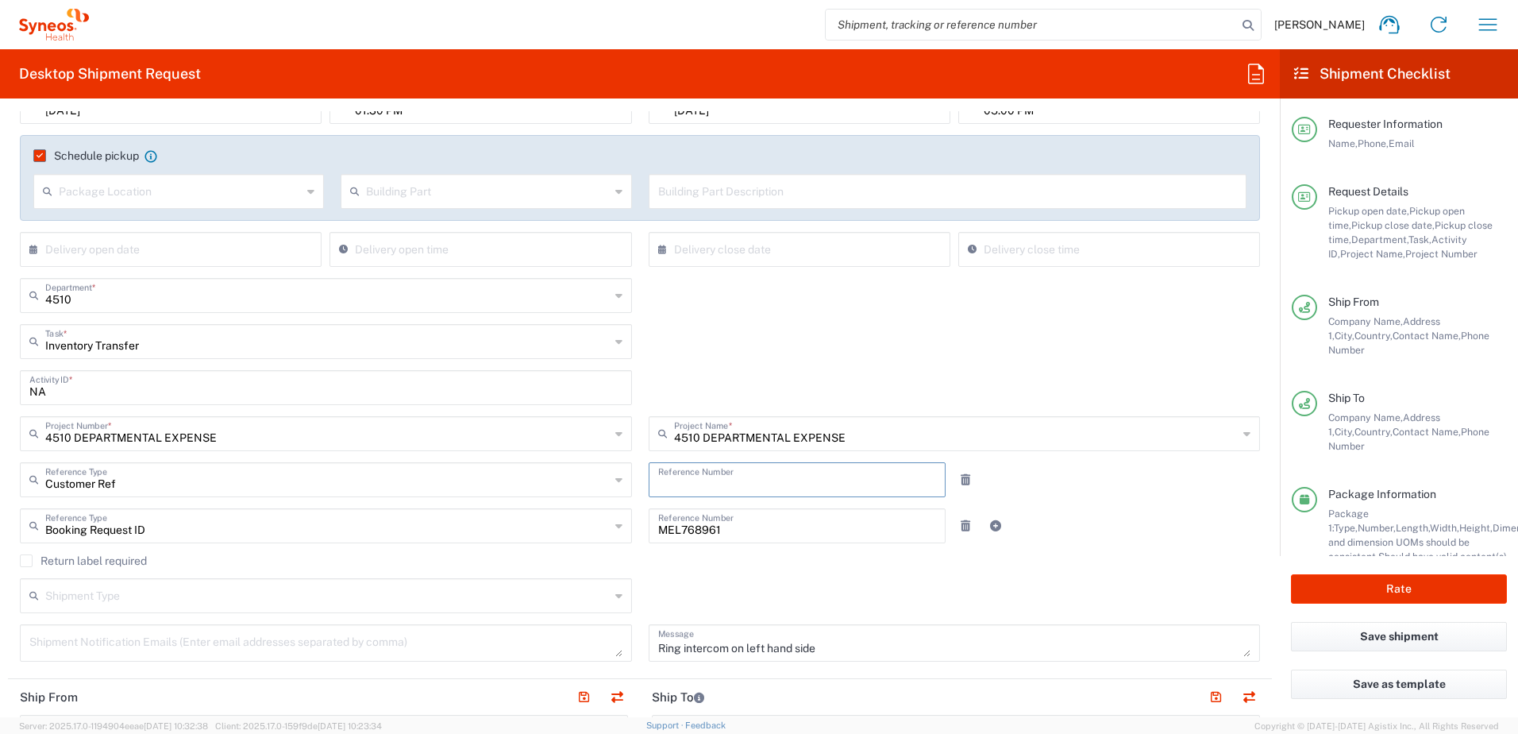
click at [730, 476] on input "text" at bounding box center [797, 479] width 279 height 28
type input "4510"
drag, startPoint x: 763, startPoint y: 536, endPoint x: 583, endPoint y: 554, distance: 181.2
click at [583, 554] on div "08/21/2025 × Pickup open date * Cancel Apply 01:30 PM Pickup open time * 08/21/…" at bounding box center [640, 381] width 1257 height 584
click at [1187, 569] on div "Return label required" at bounding box center [640, 566] width 1241 height 24
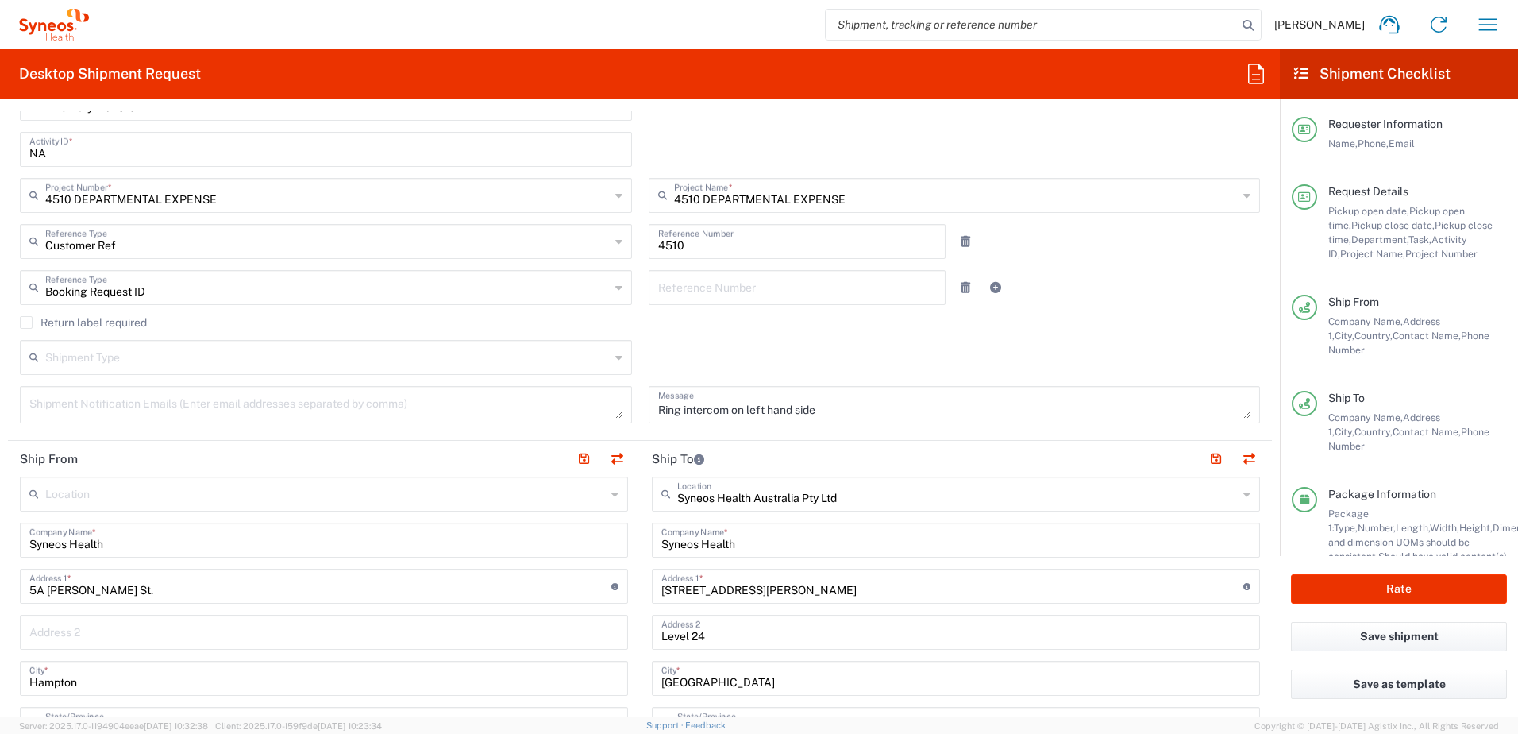
scroll to position [556, 0]
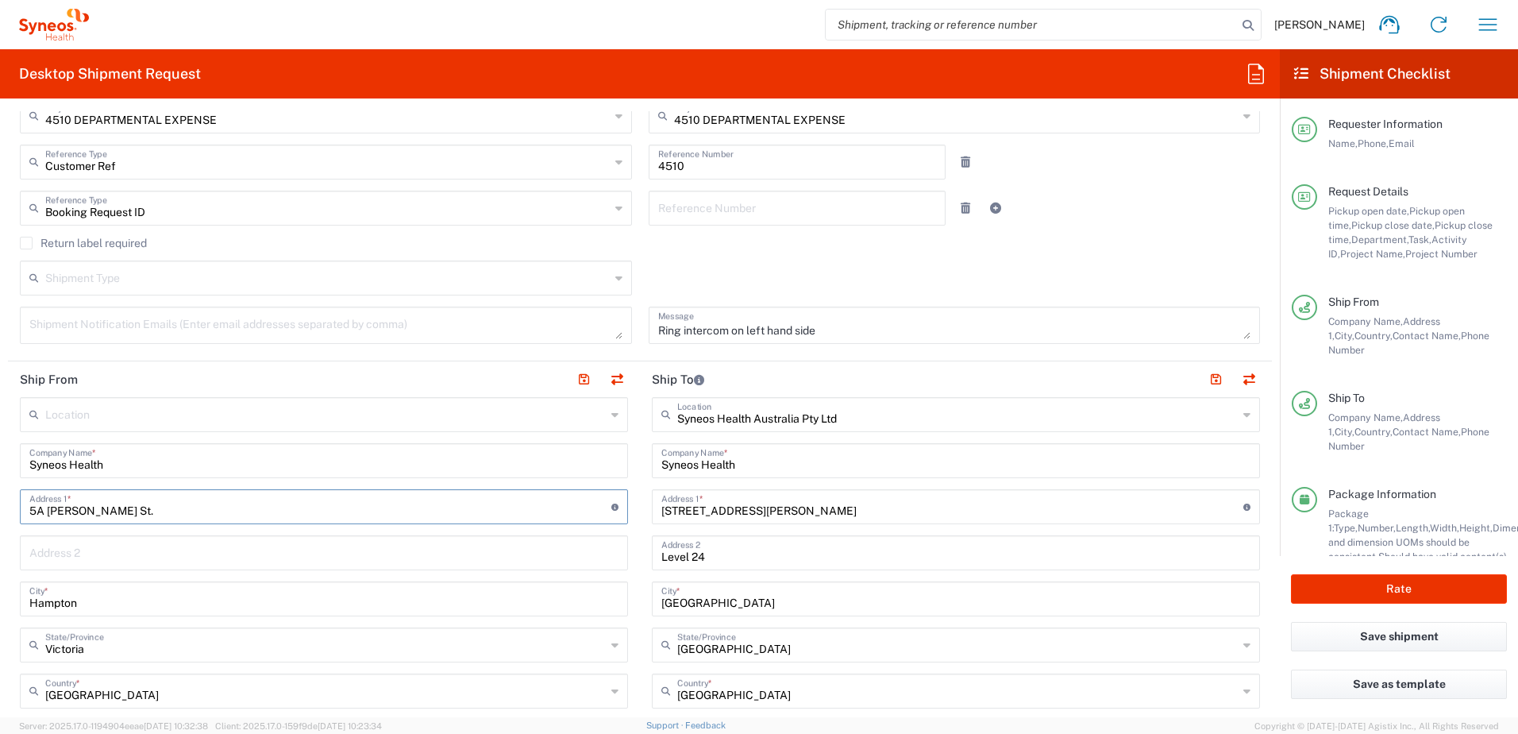
drag, startPoint x: 120, startPoint y: 510, endPoint x: -3, endPoint y: 510, distance: 123.1
click at [0, 510] on html "Chiran Rayamajhi Home Shipment estimator Shipment tracking Desktop shipment req…" at bounding box center [759, 367] width 1518 height 734
paste input "97 Vere Court"
type input "97 Vere Court"
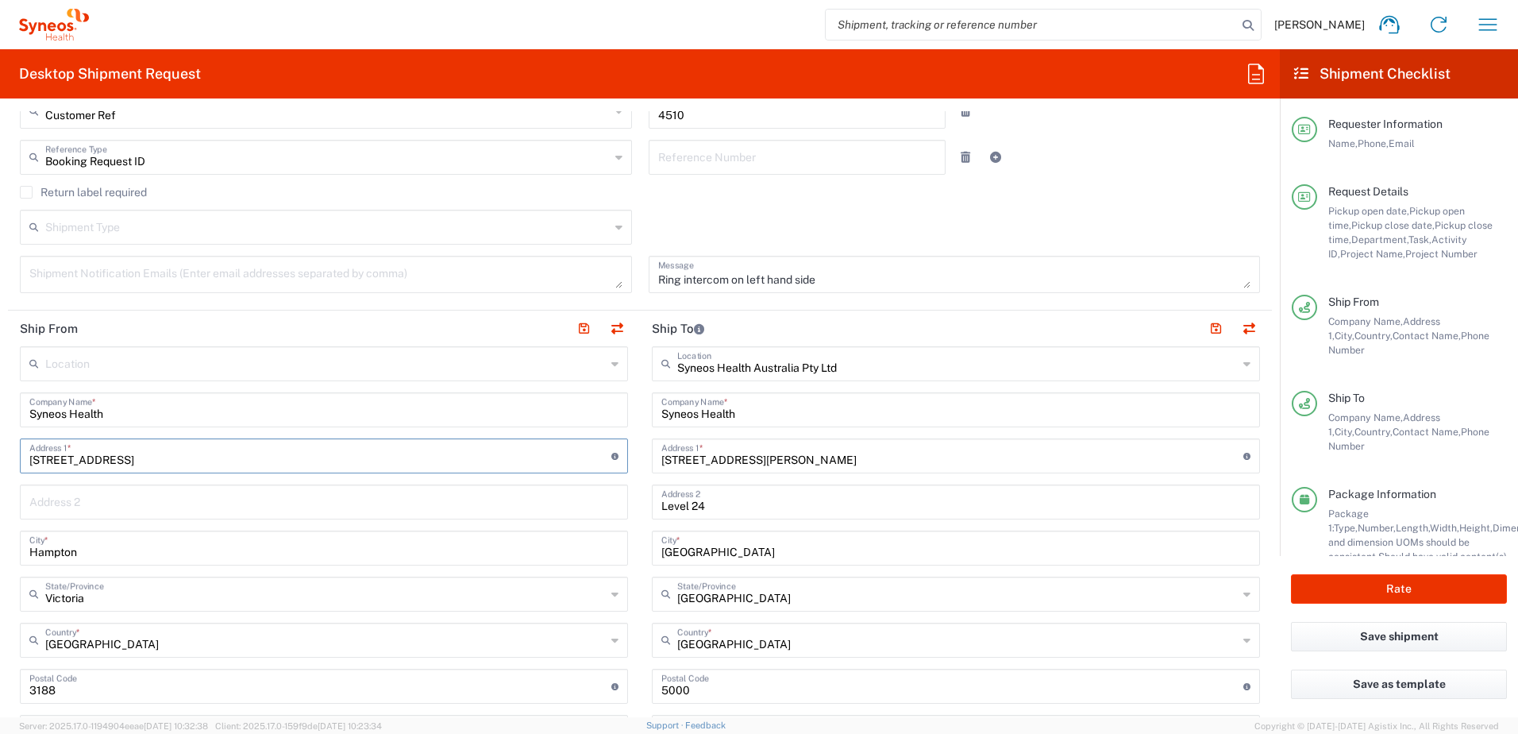
scroll to position [635, 0]
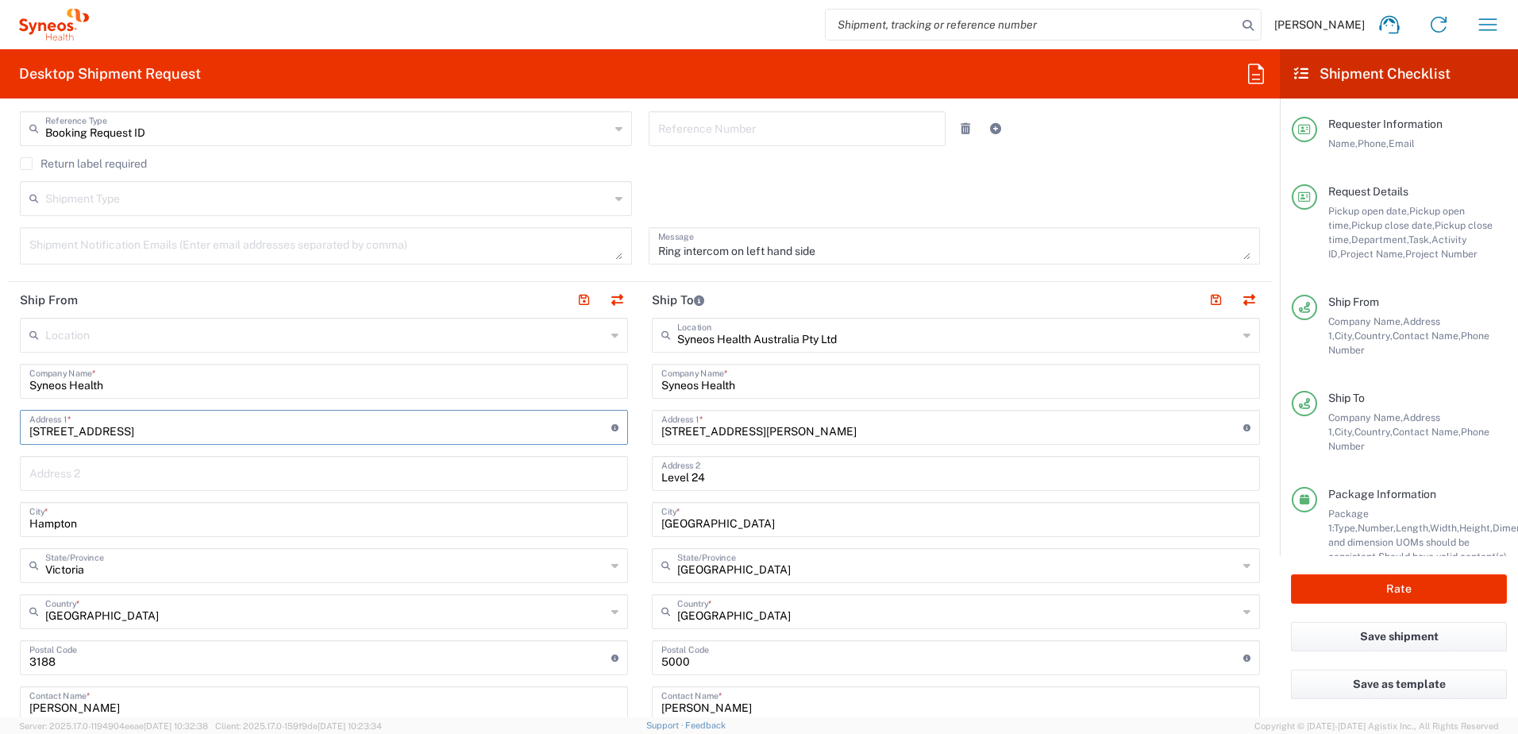
type input "markus.mccarthy@gmail.com"
type input "Victoria"
type input "97 Vere Court"
drag, startPoint x: 99, startPoint y: 527, endPoint x: -3, endPoint y: 523, distance: 102.5
click at [0, 523] on html "Chiran Rayamajhi Home Shipment estimator Shipment tracking Desktop shipment req…" at bounding box center [759, 367] width 1518 height 734
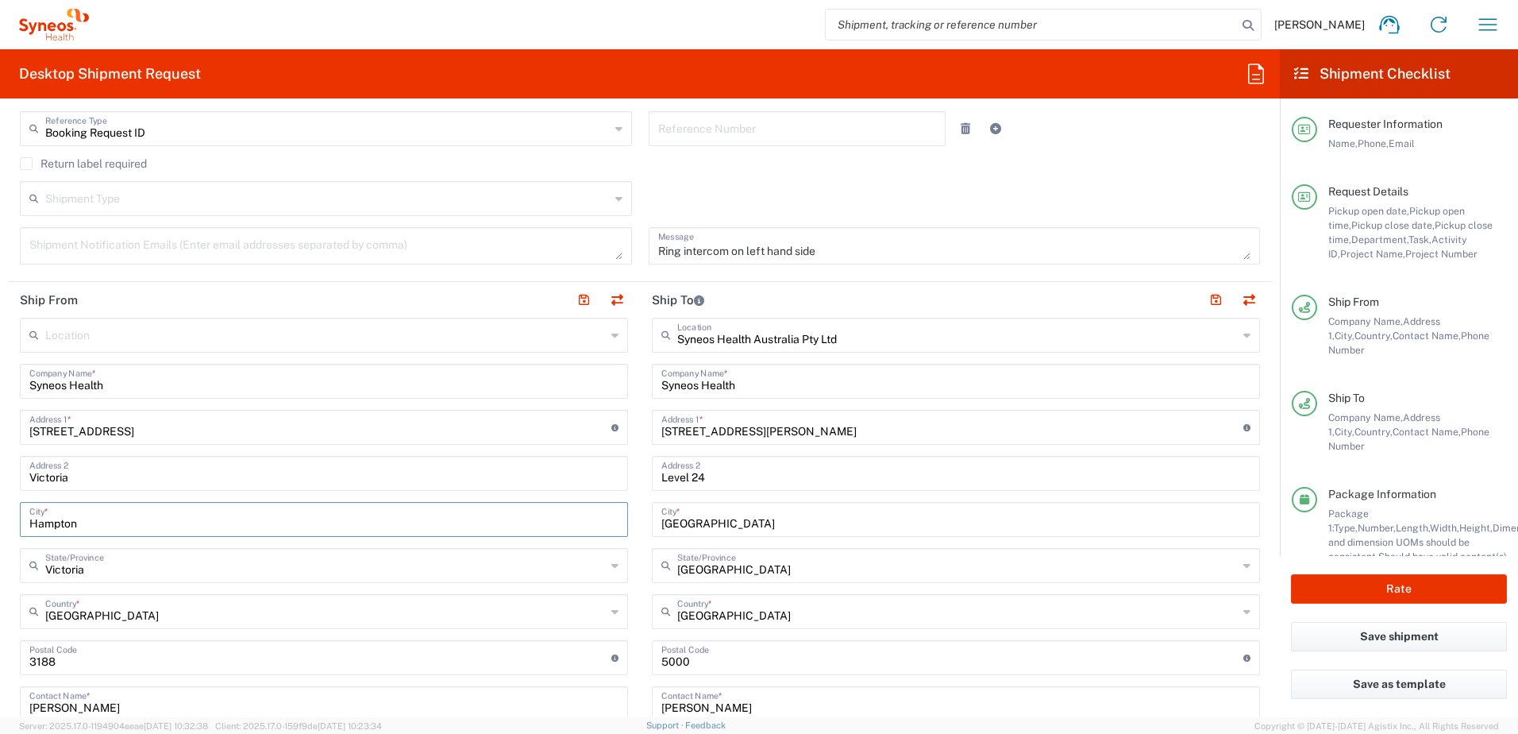
paste input "Deanside"
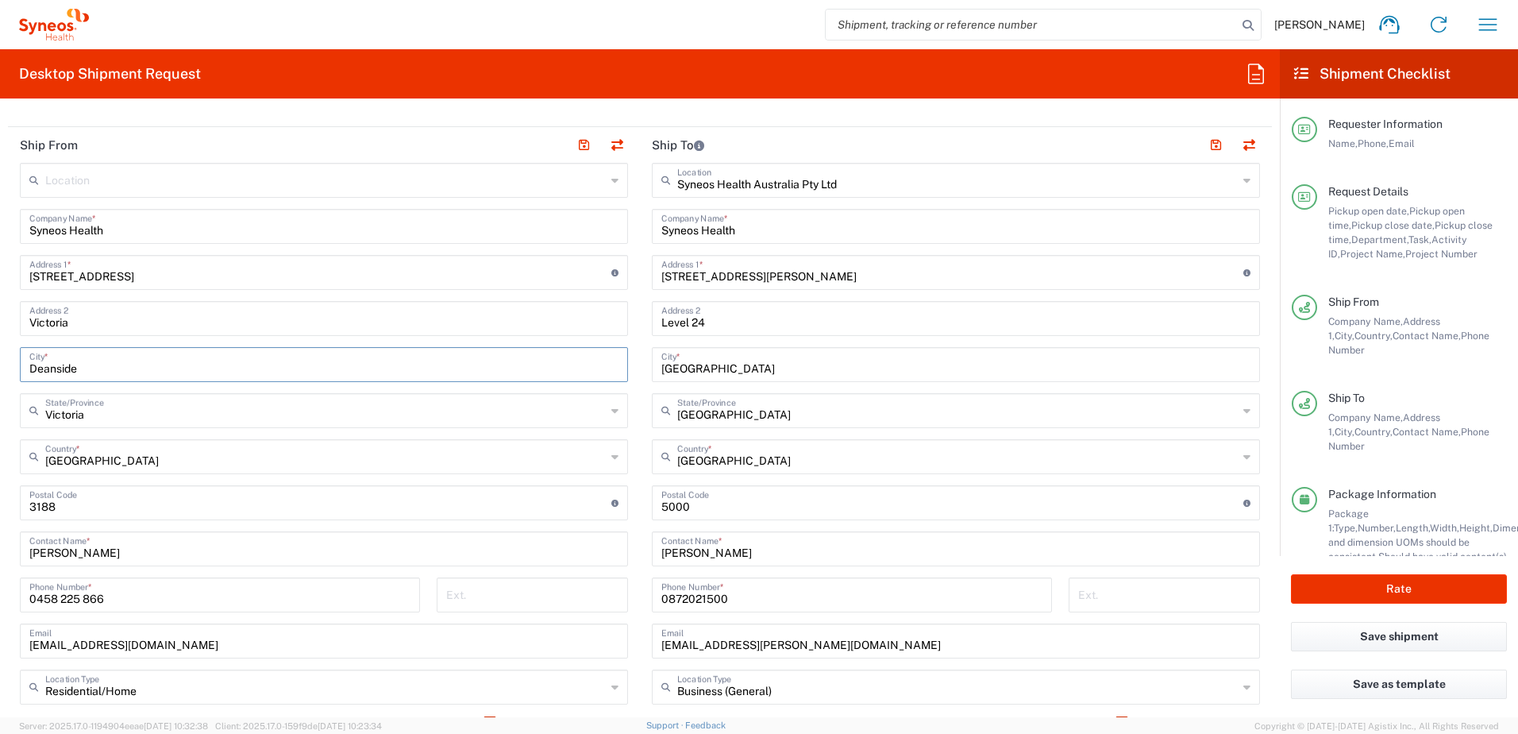
scroll to position [794, 0]
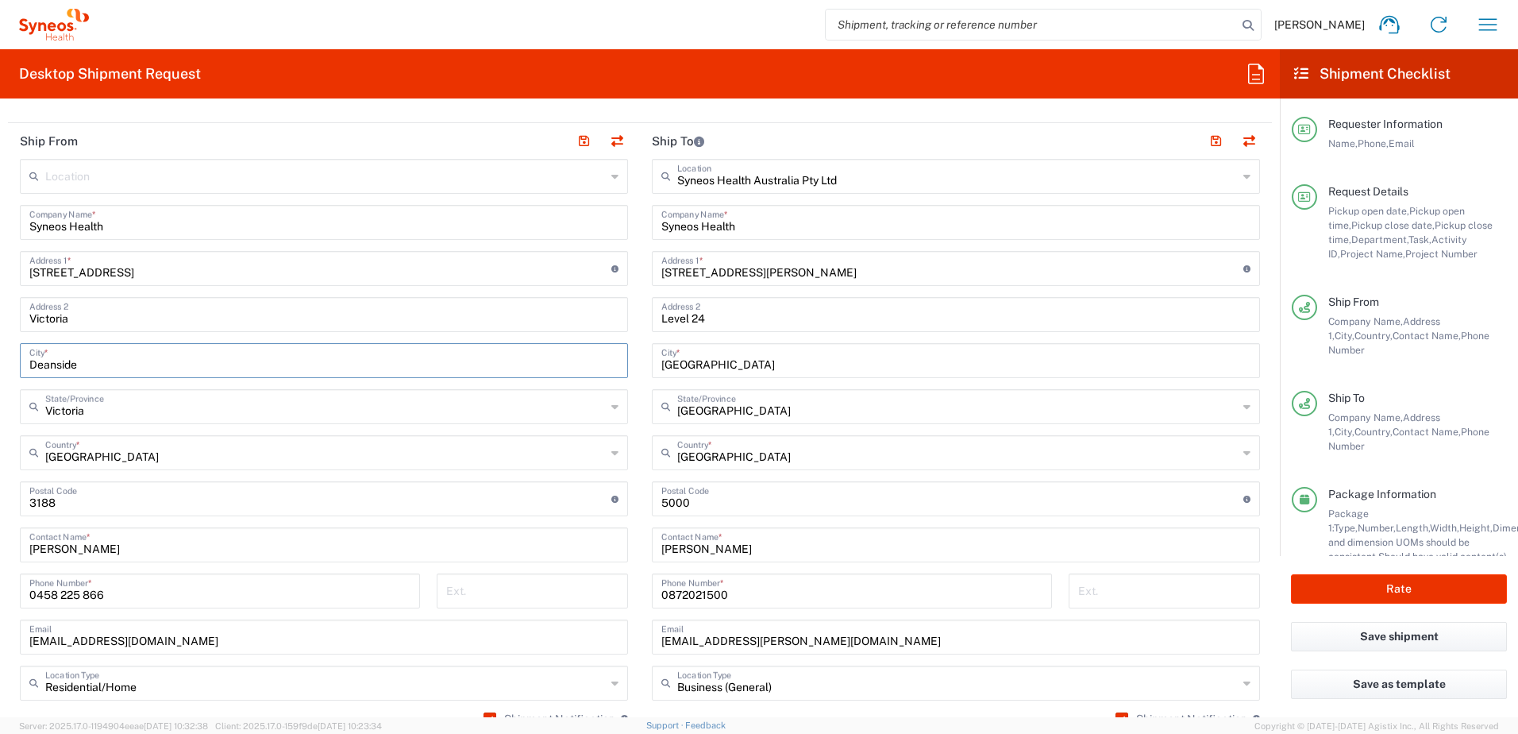
type input "Deanside"
drag, startPoint x: 91, startPoint y: 496, endPoint x: -3, endPoint y: 499, distance: 93.8
click at [0, 499] on html "Chiran Rayamajhi Home Shipment estimator Shipment tracking Desktop shipment req…" at bounding box center [759, 367] width 1518 height 734
paste input "3336"
type input "3336"
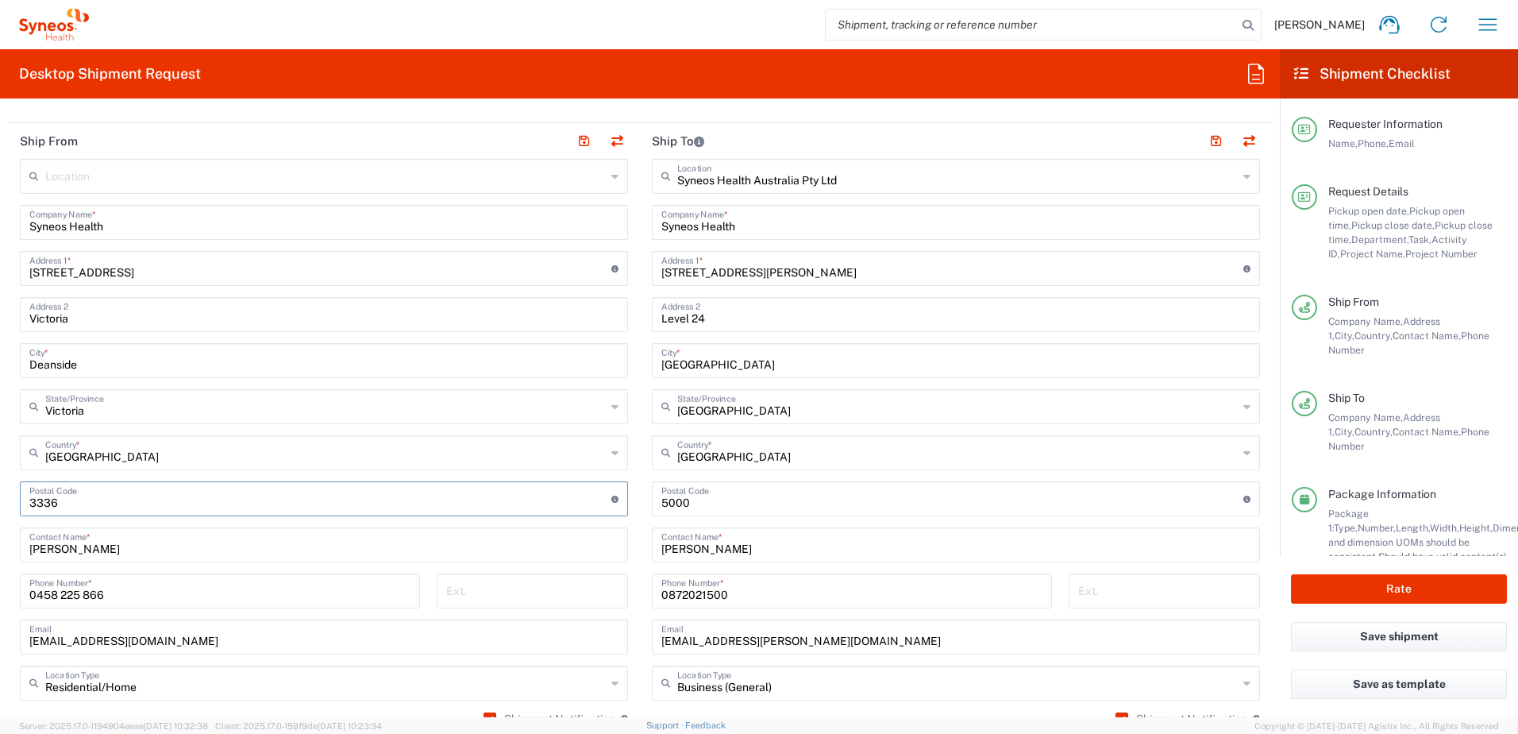
click at [640, 464] on main "Syneos Health Australia Pty Ltd Location Syneos Health Australia Pty Ltd Addiso…" at bounding box center [956, 492] width 632 height 667
drag, startPoint x: 130, startPoint y: 600, endPoint x: 21, endPoint y: 585, distance: 110.6
click at [22, 586] on div "0458 225 866 Phone Number *" at bounding box center [220, 590] width 400 height 35
paste input "01 411 41"
type input "0401 411 416"
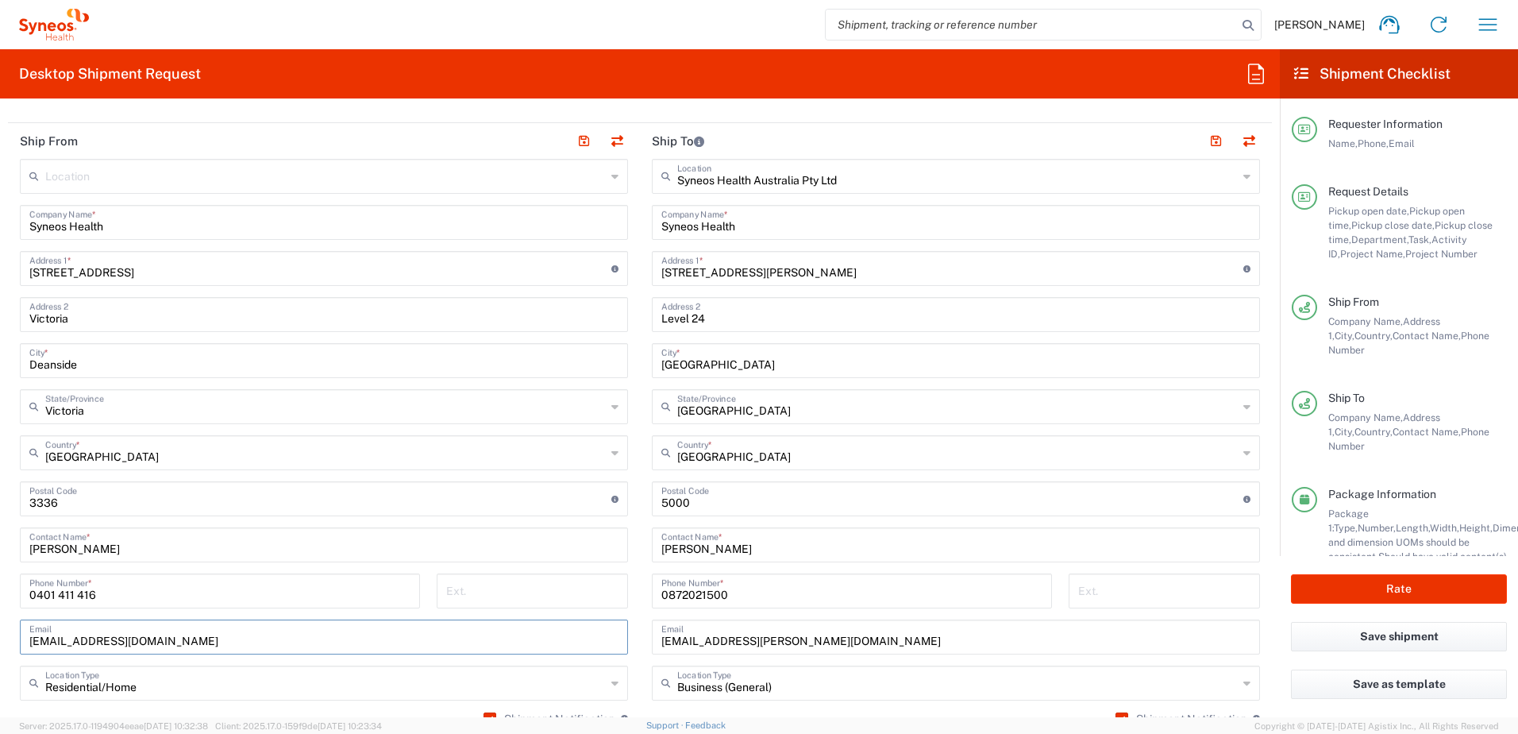
drag, startPoint x: 260, startPoint y: 639, endPoint x: 14, endPoint y: 642, distance: 245.4
click at [14, 642] on main "Location Addison Whitney LLC-Morrisvile NC US Barcelona-Syneos Health BioSector…" at bounding box center [324, 515] width 632 height 713
paste input "Markus.McCarthy@gmail"
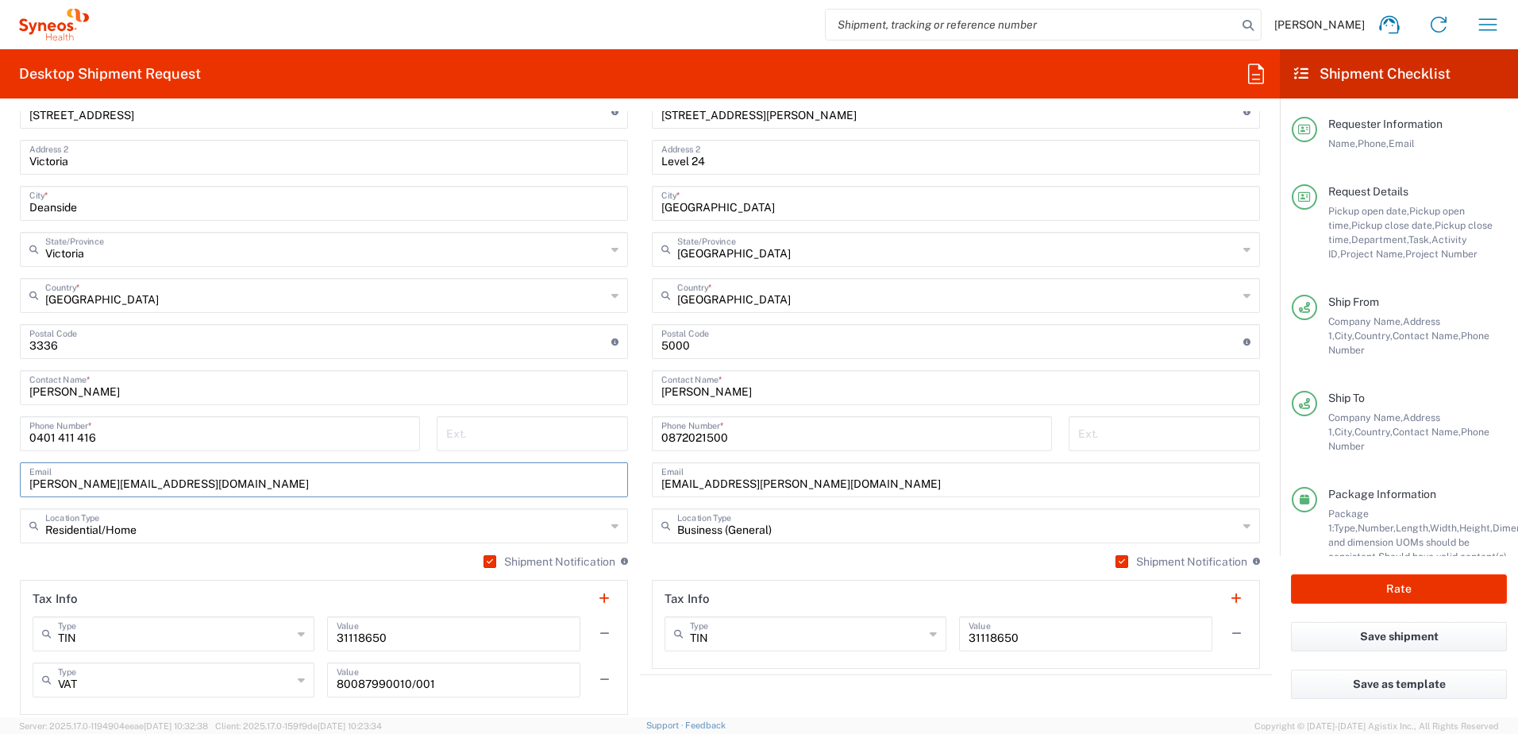
scroll to position [953, 0]
type input "Markus.McCarthy@gmail.com"
click at [1147, 708] on agx-shipment-stop-widget "Ship To Syneos Health Australia Pty Ltd Location Syneos Health Australia Pty Lt…" at bounding box center [956, 341] width 632 height 755
click at [0, 389] on html "Chiran Rayamajhi Home Shipment estimator Shipment tracking Desktop shipment req…" at bounding box center [759, 367] width 1518 height 734
paste input "Mark McCarthy"
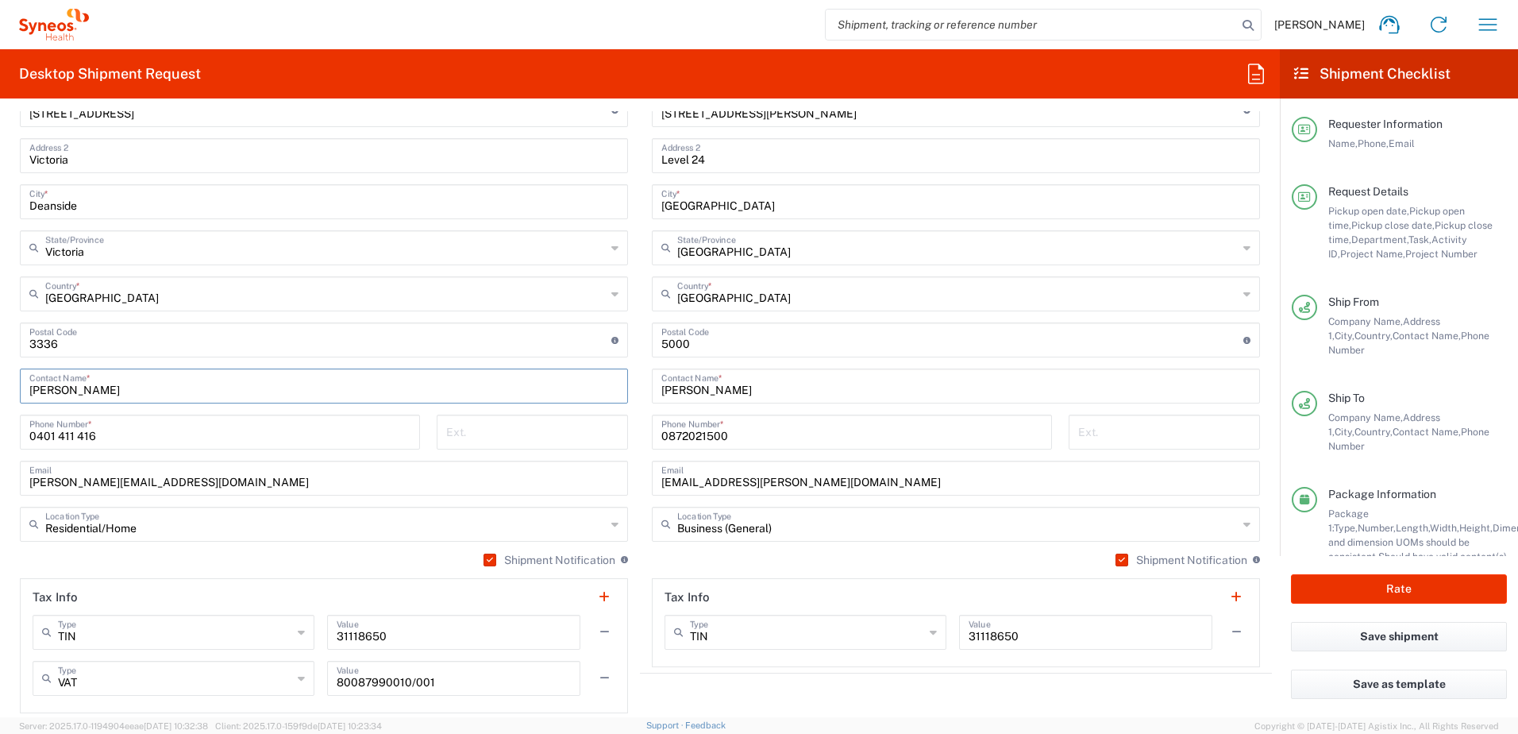
type input "Mark McCarthy"
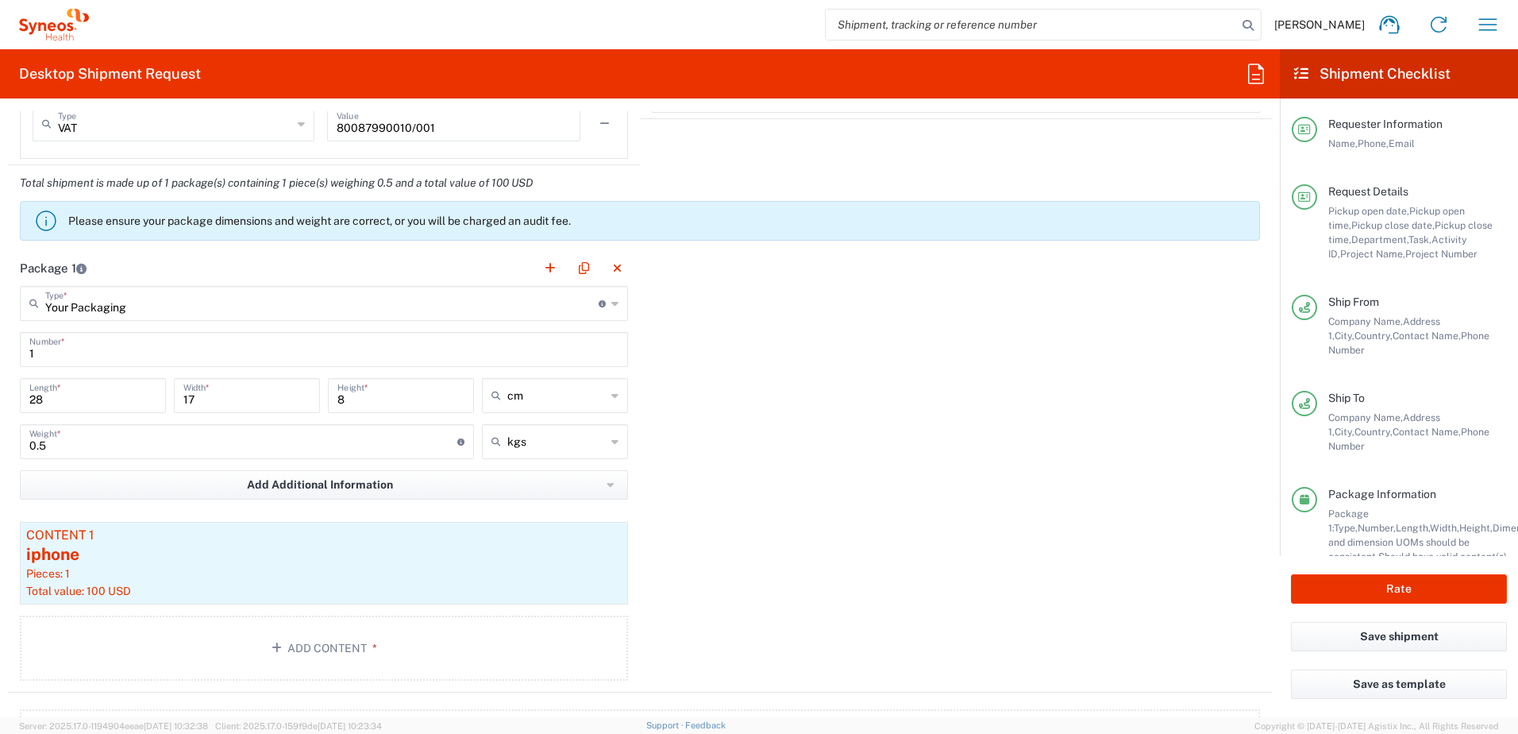
scroll to position [1509, 0]
click at [112, 558] on div "iphone" at bounding box center [324, 553] width 596 height 24
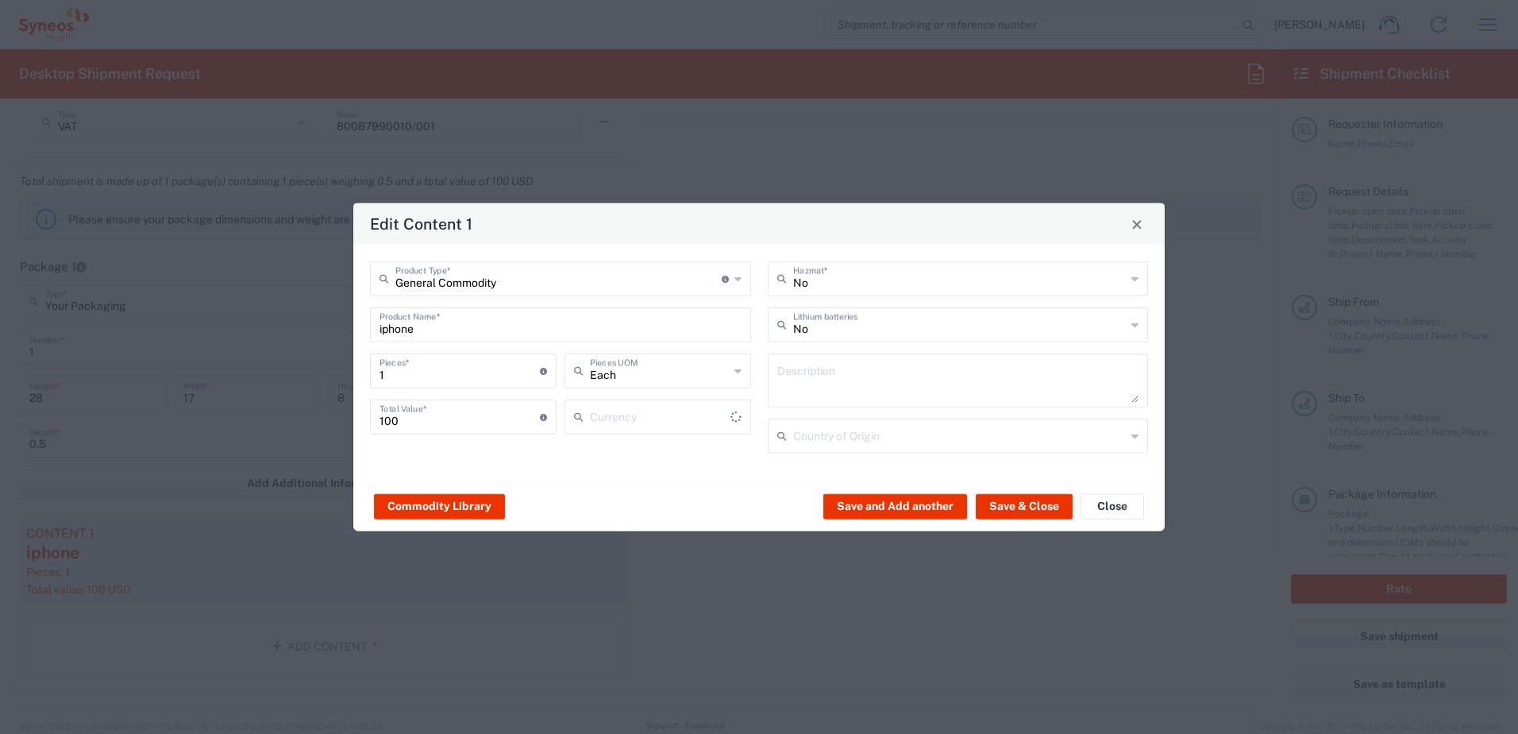
type input "US Dollar"
drag, startPoint x: 615, startPoint y: 334, endPoint x: 605, endPoint y: 330, distance: 10.8
click at [606, 330] on input "iphone" at bounding box center [561, 324] width 362 height 28
click at [605, 287] on input "text" at bounding box center [559, 278] width 326 height 28
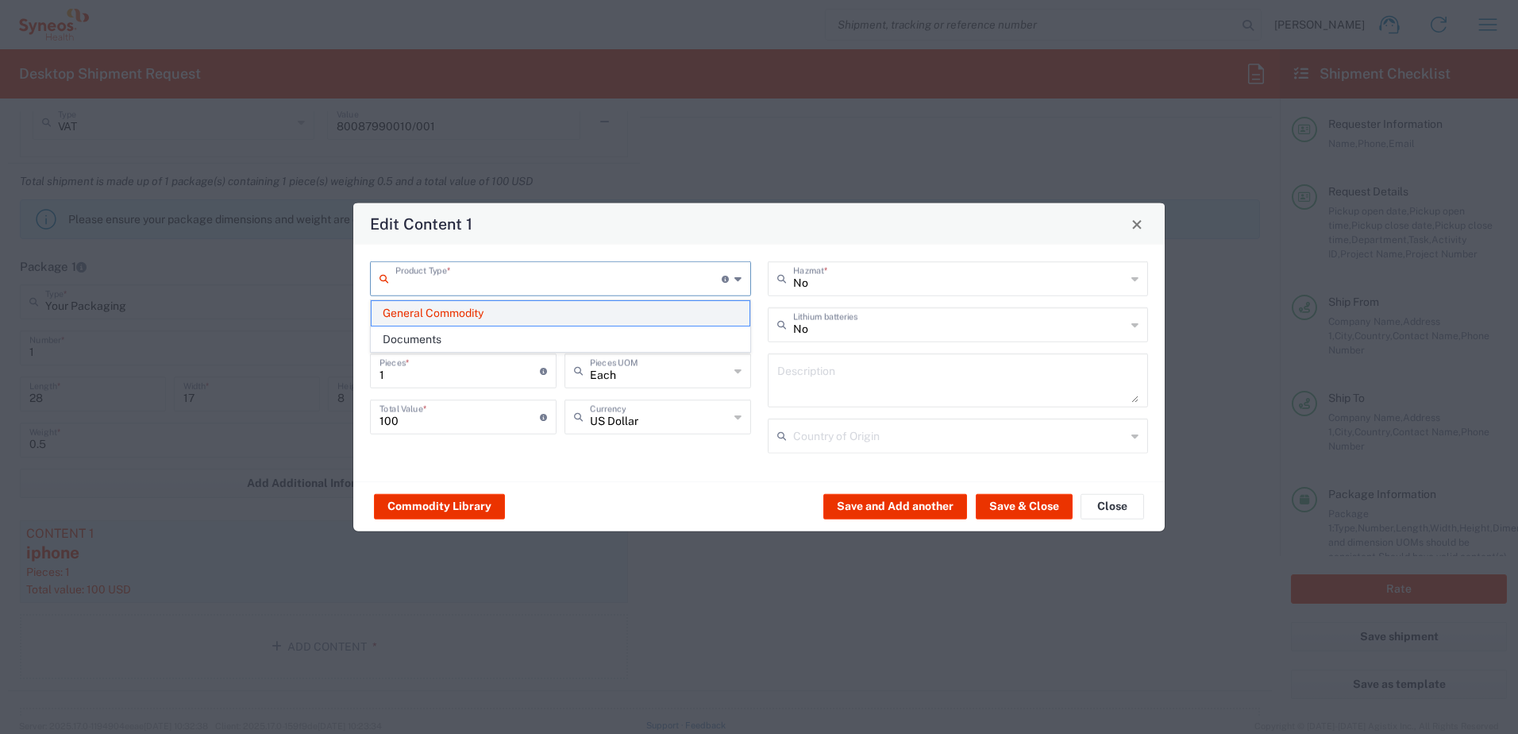
click at [606, 312] on span "General Commodity" at bounding box center [561, 313] width 378 height 25
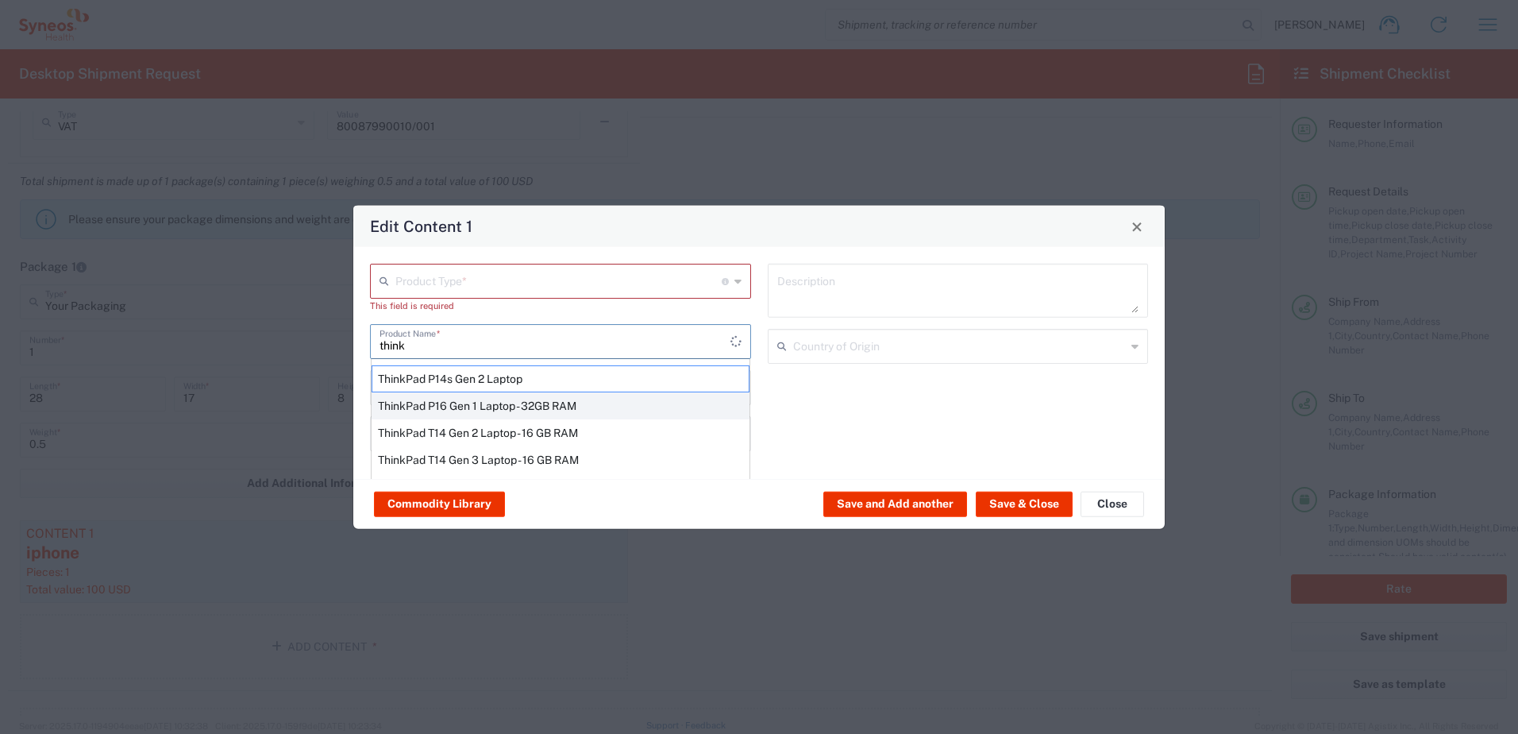
click at [474, 410] on div "ThinkPad P16 Gen 1 Laptop - 32GB RAM" at bounding box center [561, 405] width 378 height 27
type input "ThinkPad P16 Gen 1 Laptop - 32GB RAM"
type textarea "16" - Intel Core i9 12950HX - vPro Enterprise - 32 GB RAM - 512 GB SSD"
type input "China"
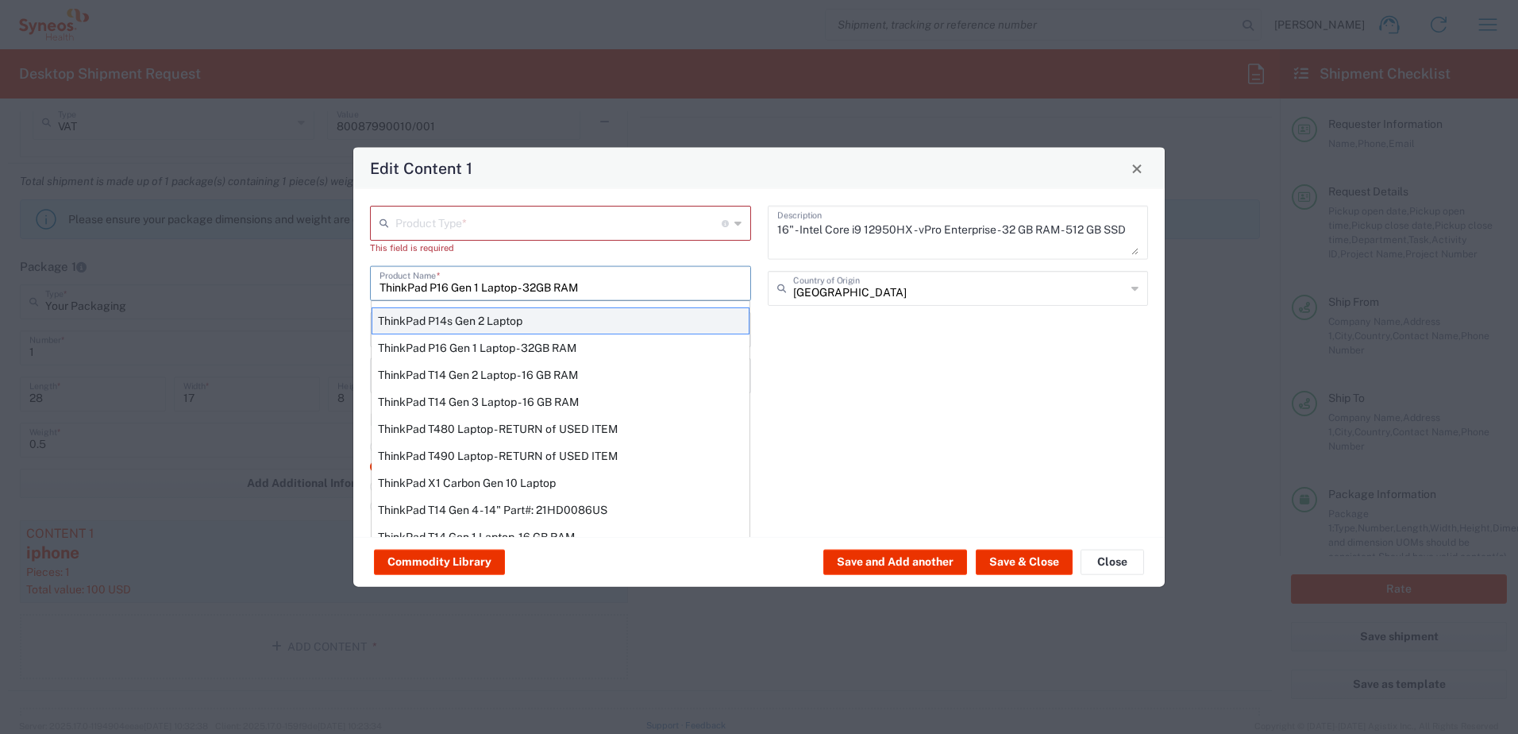
click at [473, 325] on div "ThinkPad P14s Gen 2 Laptop" at bounding box center [561, 320] width 378 height 27
type input "ThinkPad P14s Gen 2 Laptop"
type textarea "ThinkPad P14s Gen 2 Laptop"
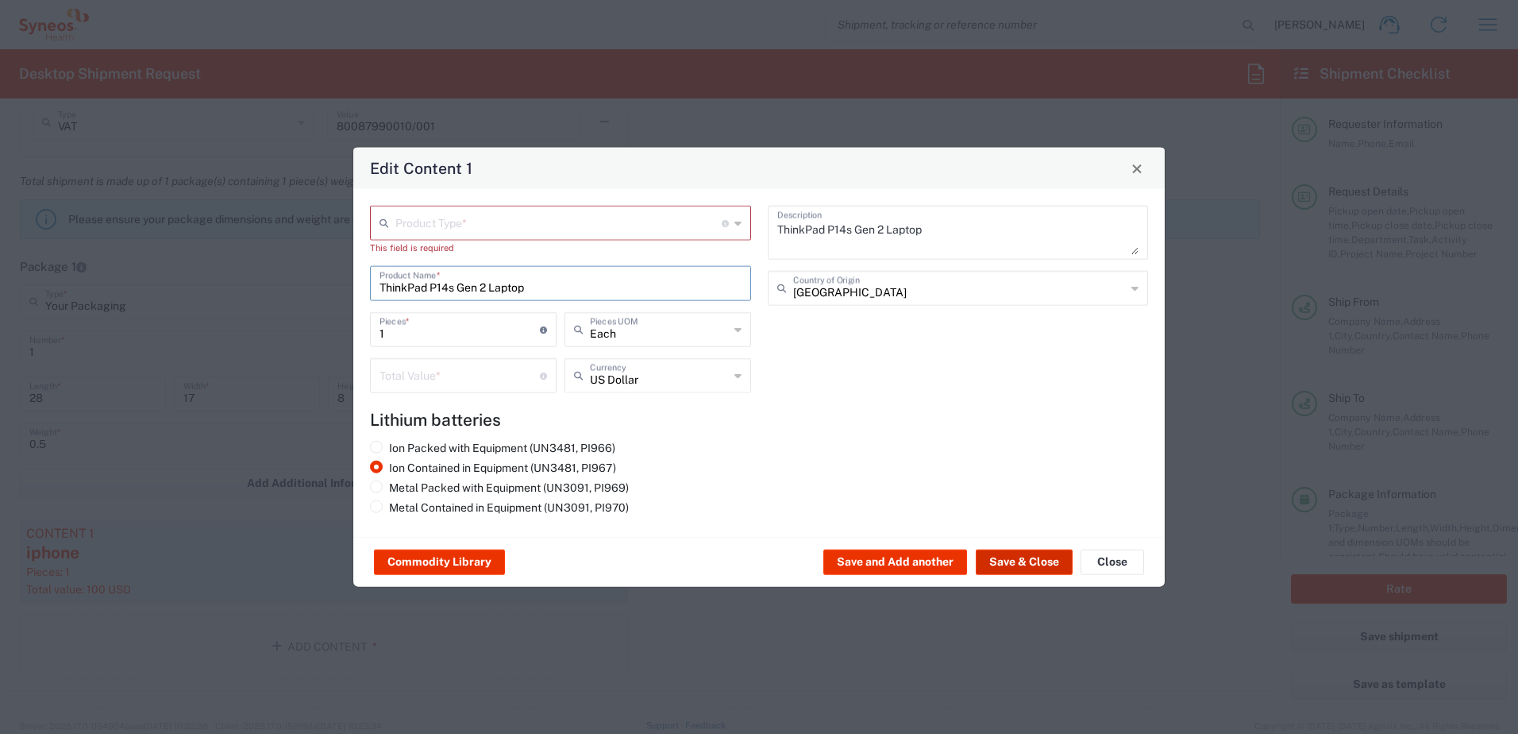
click at [1017, 553] on button "Save & Close" at bounding box center [1024, 562] width 97 height 25
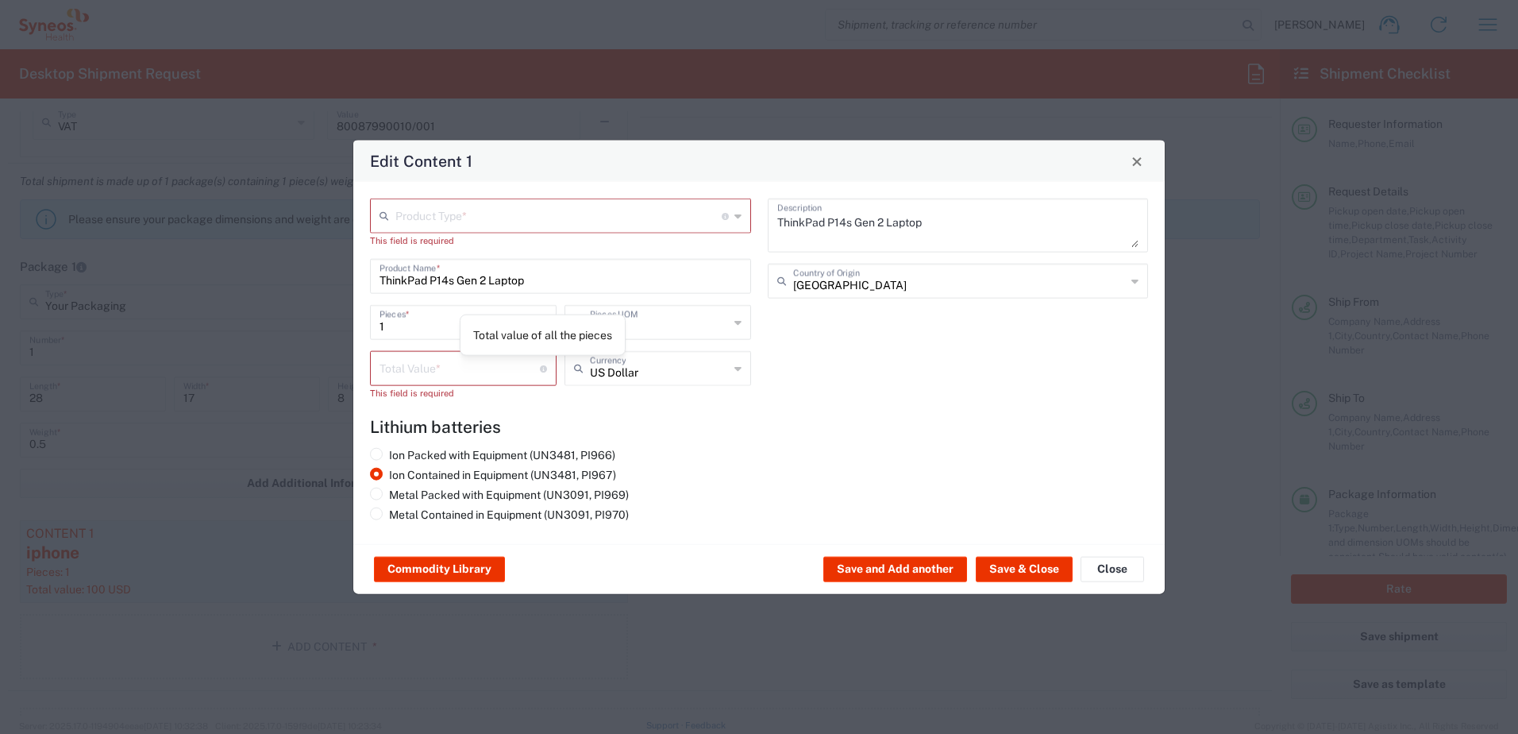
click at [454, 368] on input "number" at bounding box center [460, 367] width 160 height 28
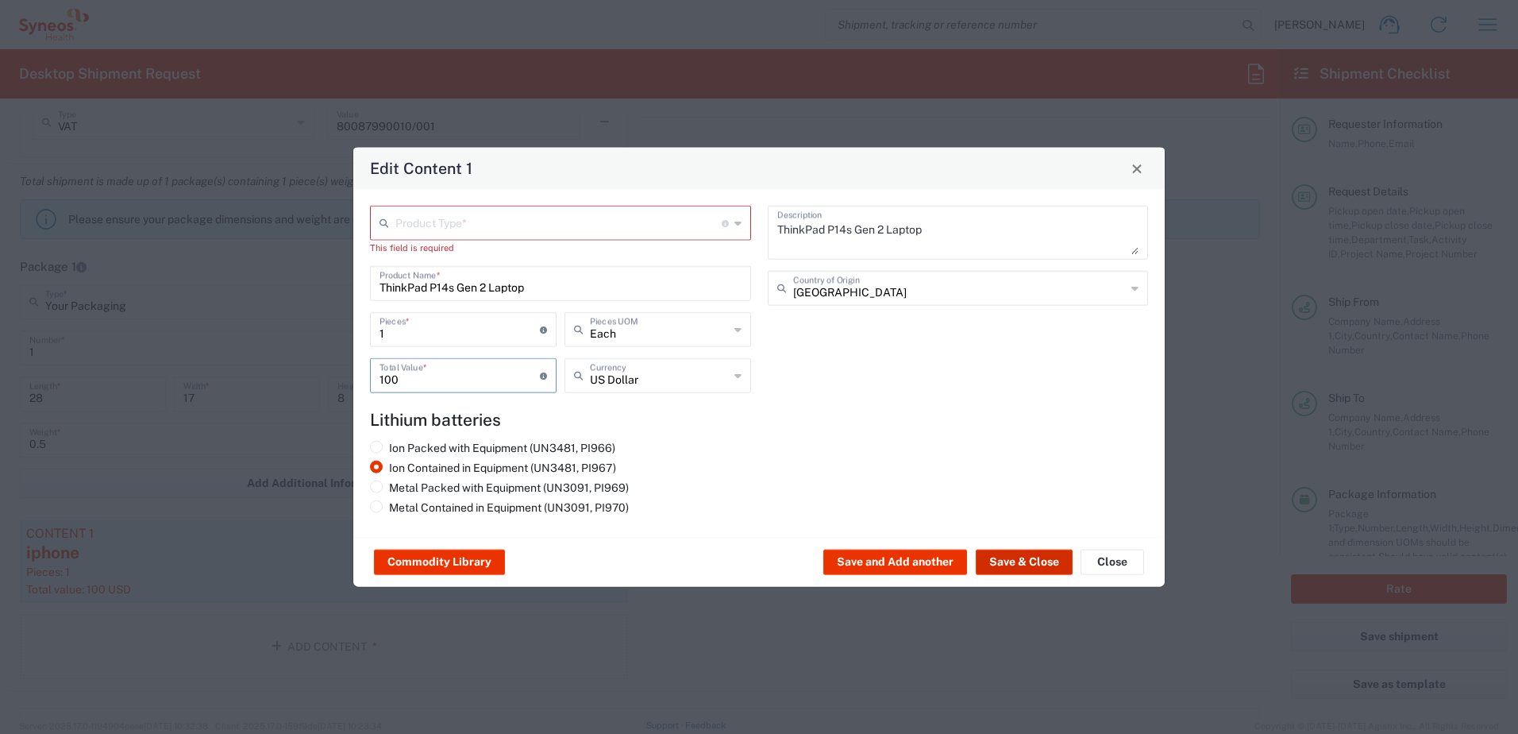
type input "100"
click at [1035, 552] on button "Save & Close" at bounding box center [1024, 562] width 97 height 25
click at [573, 214] on input "text" at bounding box center [559, 222] width 326 height 28
click at [565, 279] on span "General Commodity" at bounding box center [561, 283] width 378 height 25
type input "General Commodity"
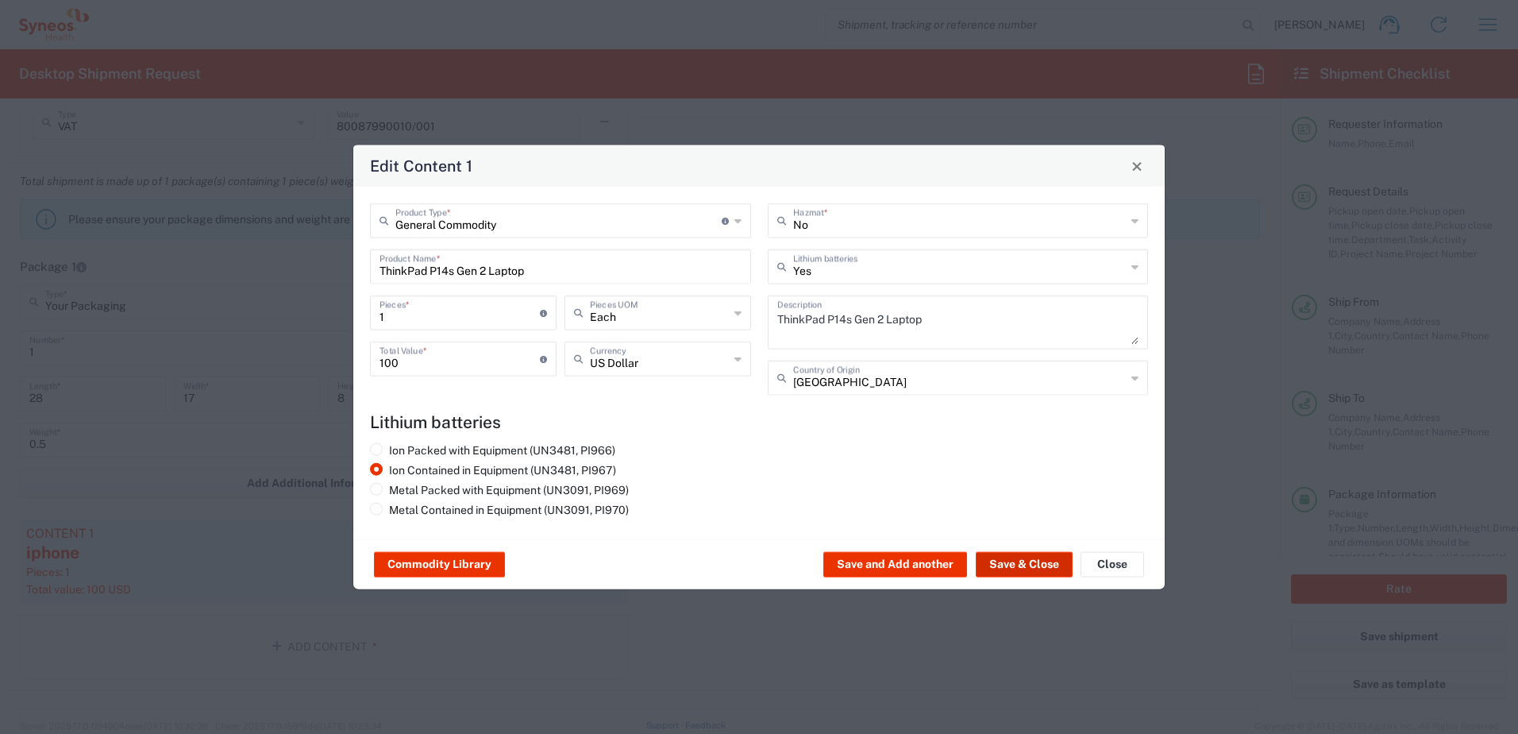
click at [1017, 564] on button "Save & Close" at bounding box center [1024, 564] width 97 height 25
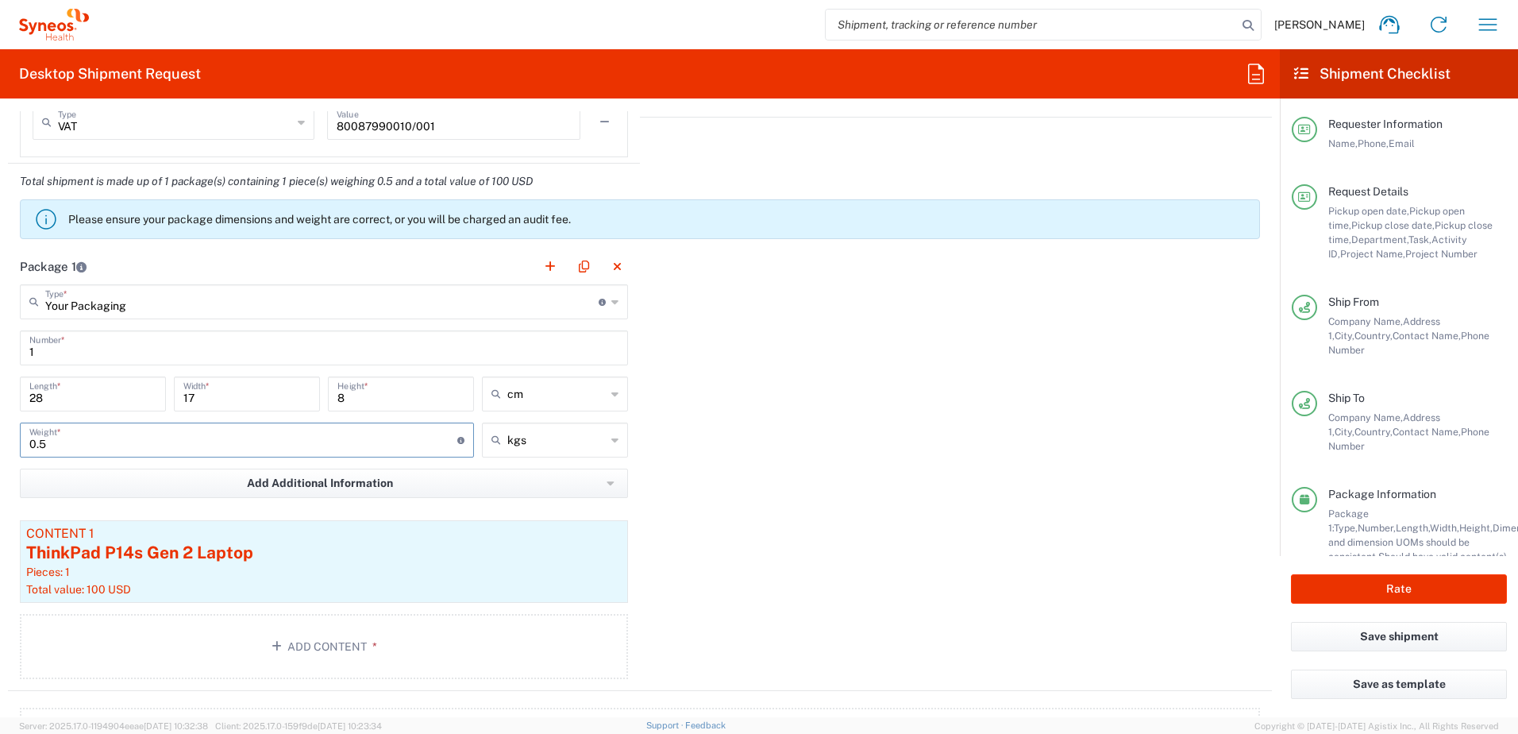
drag, startPoint x: 94, startPoint y: 445, endPoint x: 0, endPoint y: 433, distance: 94.5
click at [0, 442] on html "Chiran Rayamajhi Home Shipment estimator Shipment tracking Desktop shipment req…" at bounding box center [759, 367] width 1518 height 734
type input "2.25"
click at [856, 471] on div "Package 1 Your Packaging Type * Material used to package goods Your Packaging E…" at bounding box center [640, 470] width 1264 height 442
drag, startPoint x: 71, startPoint y: 391, endPoint x: -3, endPoint y: 398, distance: 75.0
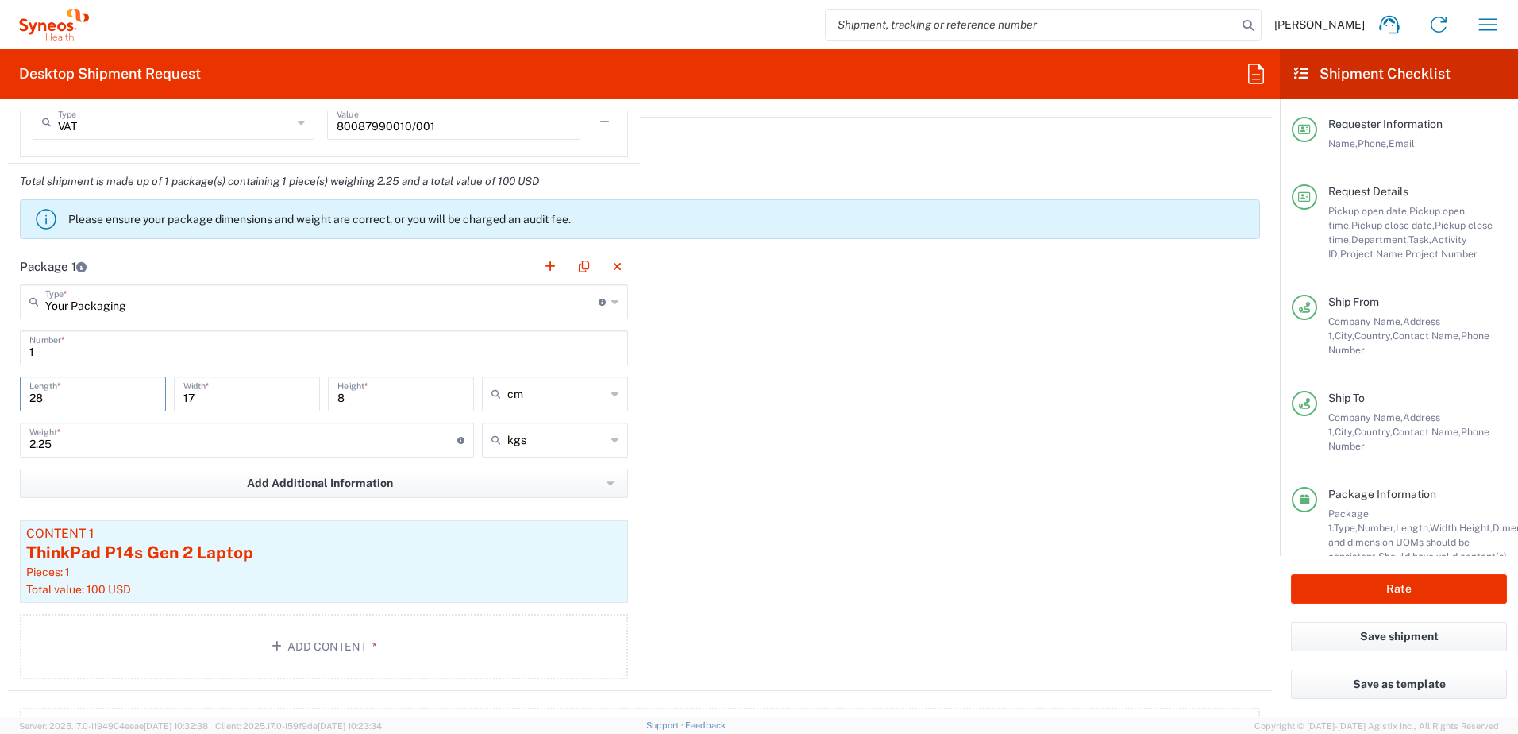
click at [0, 398] on html "Chiran Rayamajhi Home Shipment estimator Shipment tracking Desktop shipment req…" at bounding box center [759, 367] width 1518 height 734
type input "44"
type input "30"
click at [1053, 488] on div "Package 1 Your Packaging Type * Material used to package goods Your Packaging E…" at bounding box center [640, 470] width 1264 height 442
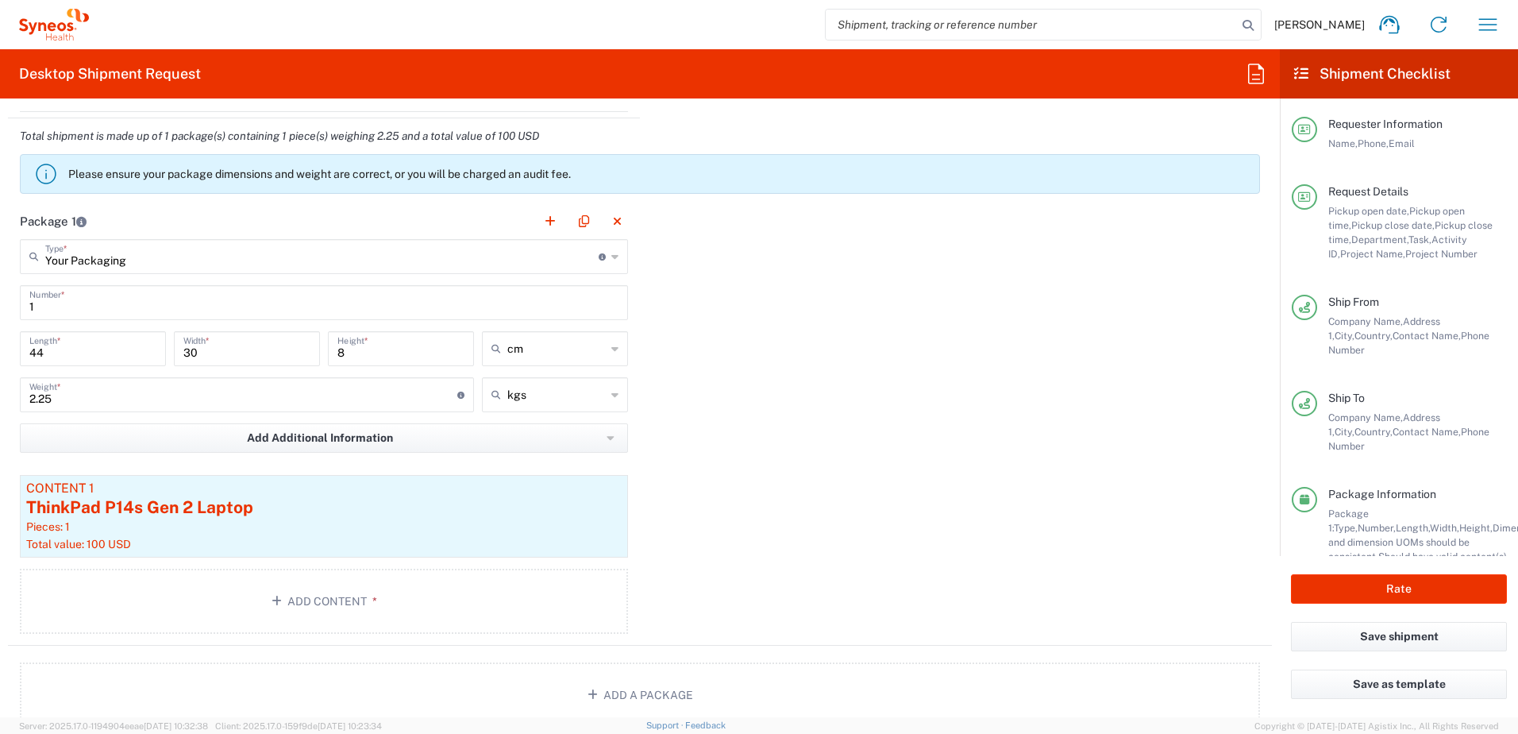
scroll to position [1553, 0]
click at [1422, 598] on button "Rate" at bounding box center [1399, 588] width 216 height 29
type input "4510 DEPARTMENTAL EXPENSE"
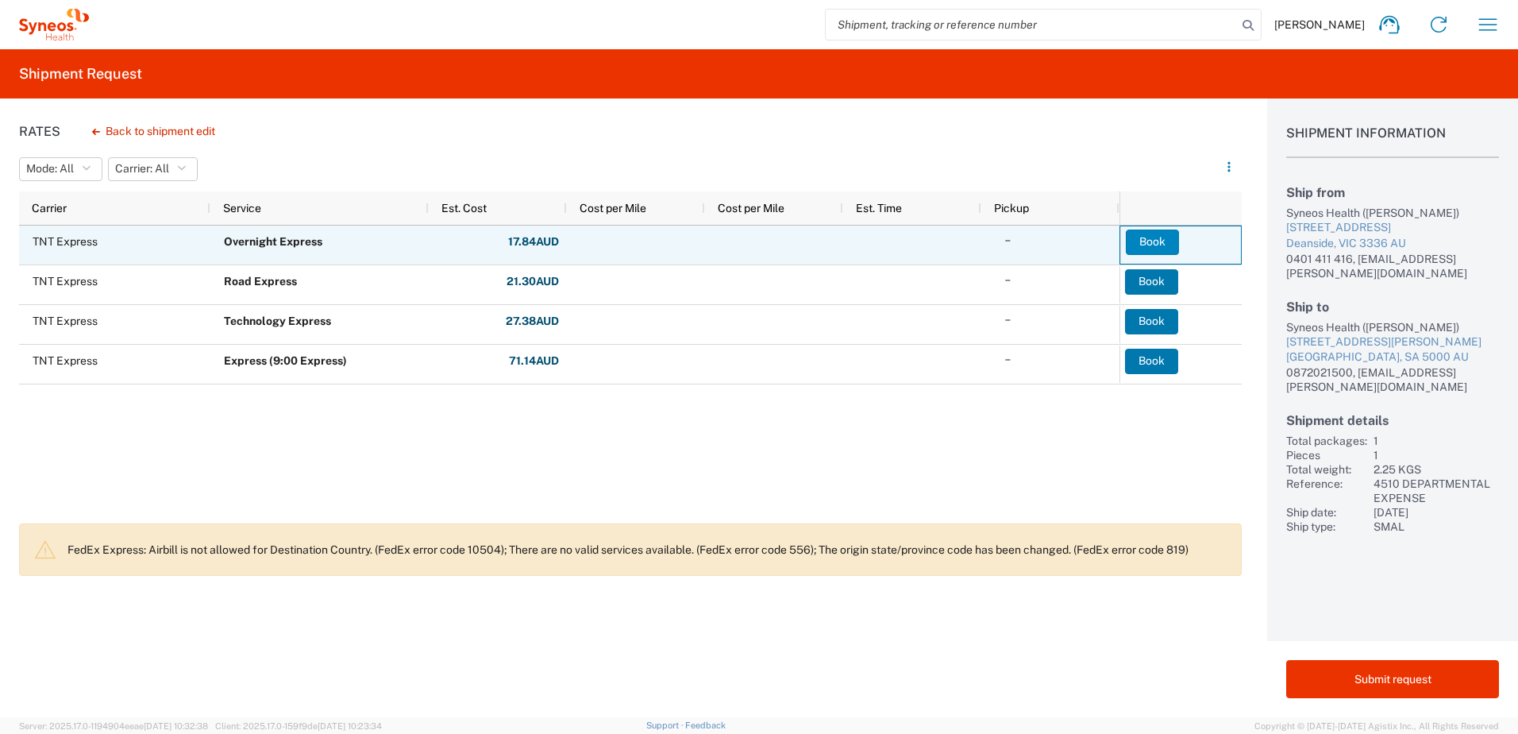
click at [1162, 241] on button "Book" at bounding box center [1152, 242] width 53 height 25
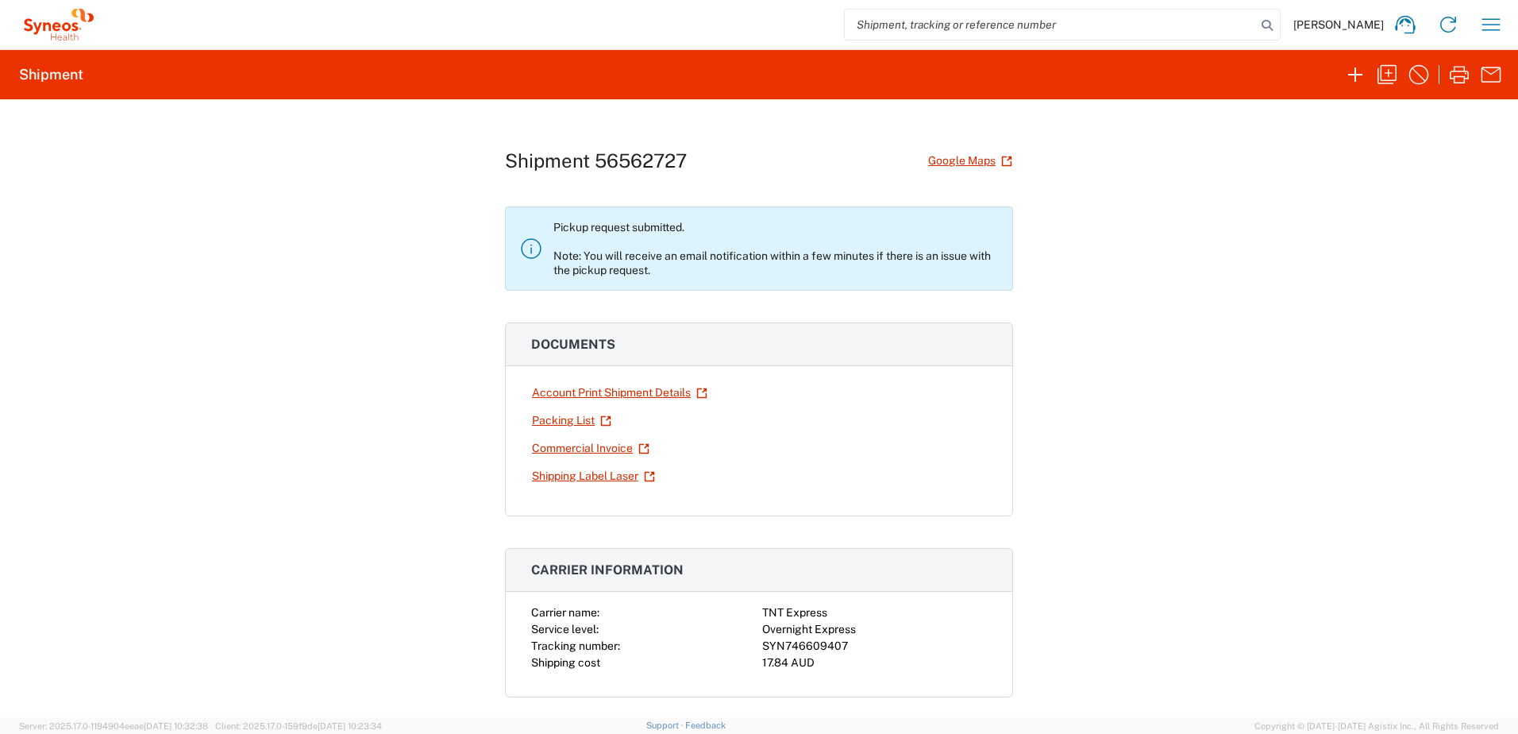
click at [62, 26] on icon at bounding box center [58, 25] width 79 height 32
